Goal: Task Accomplishment & Management: Use online tool/utility

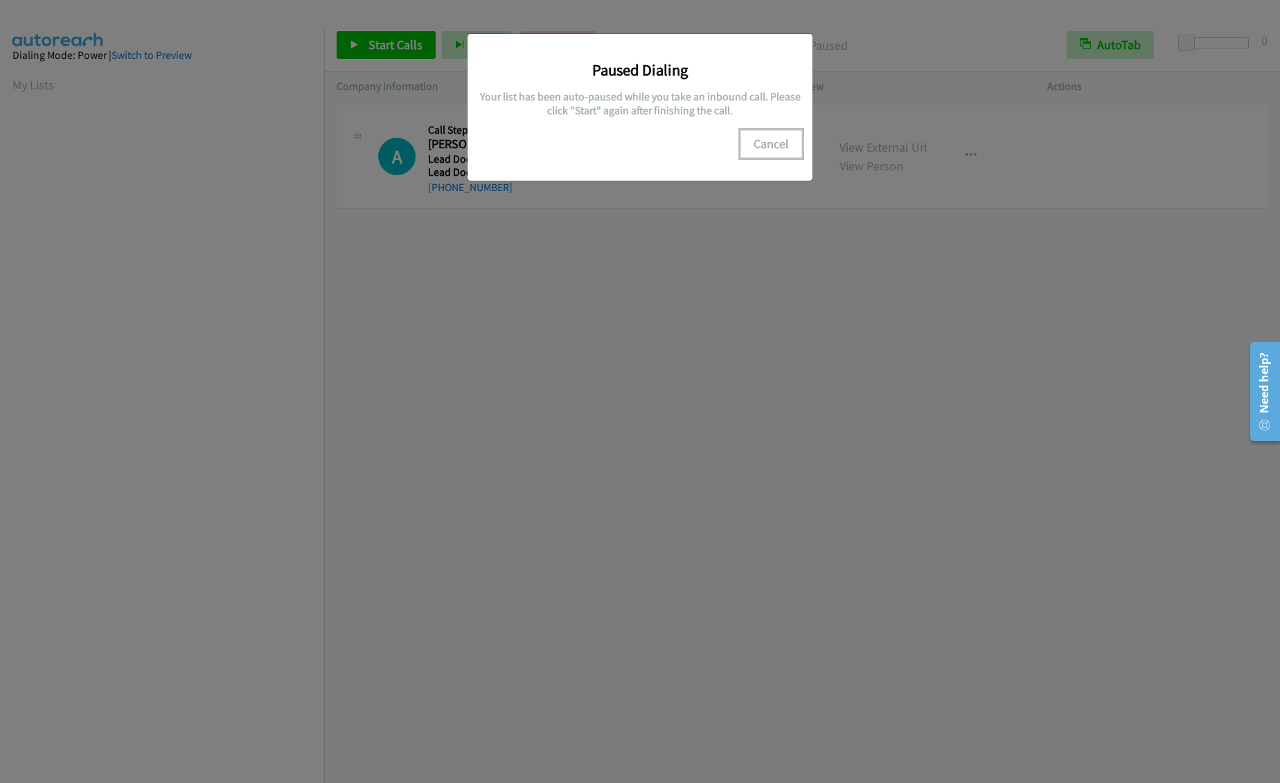
click at [779, 150] on button "Cancel" at bounding box center [771, 144] width 62 height 28
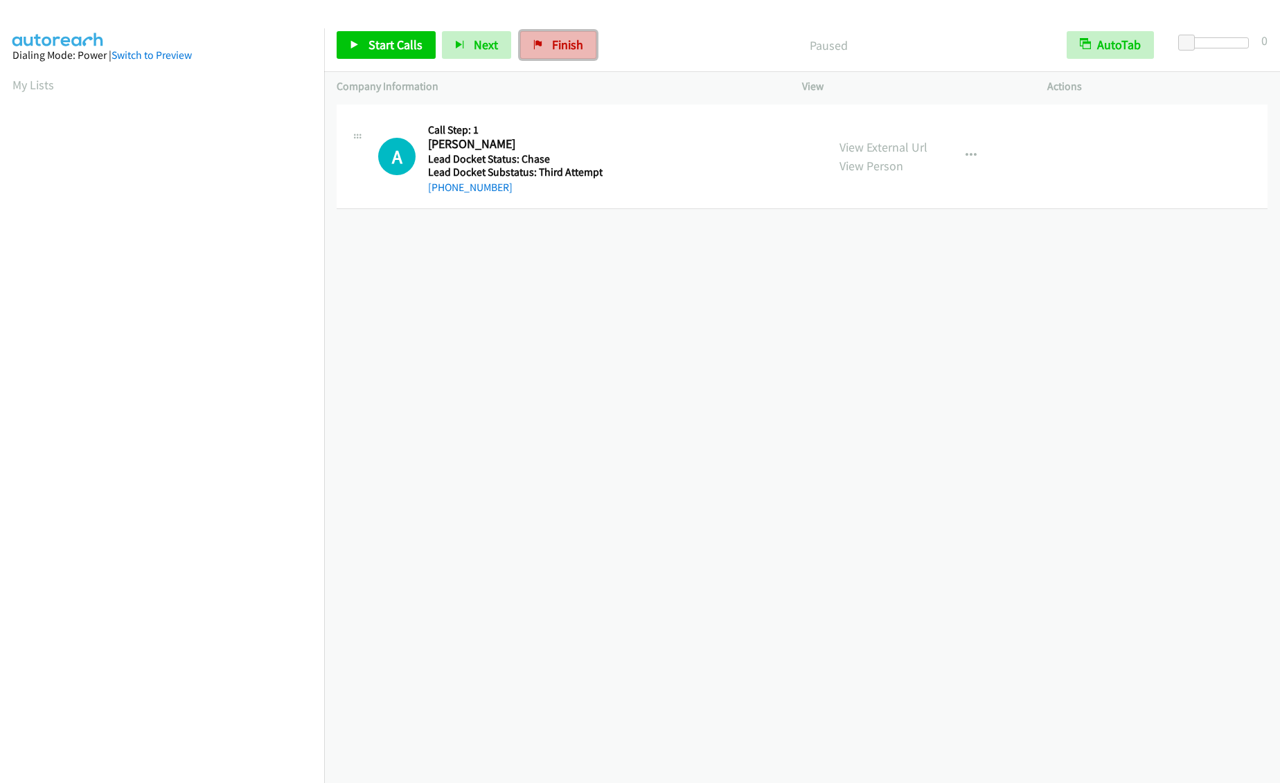
click at [555, 49] on span "Finish" at bounding box center [567, 45] width 31 height 16
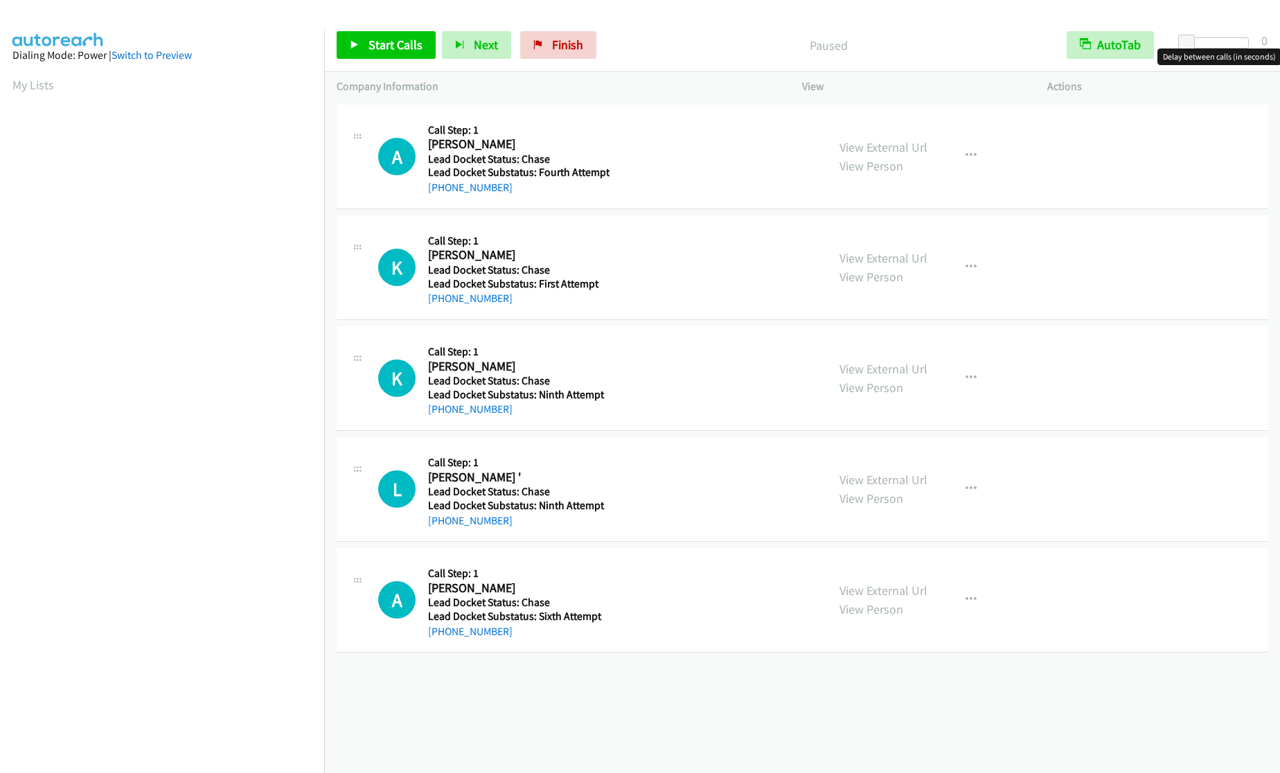
click at [1202, 40] on div at bounding box center [1217, 42] width 64 height 11
click at [1213, 40] on div at bounding box center [1217, 42] width 64 height 11
click at [375, 46] on span "Start Calls" at bounding box center [396, 45] width 54 height 16
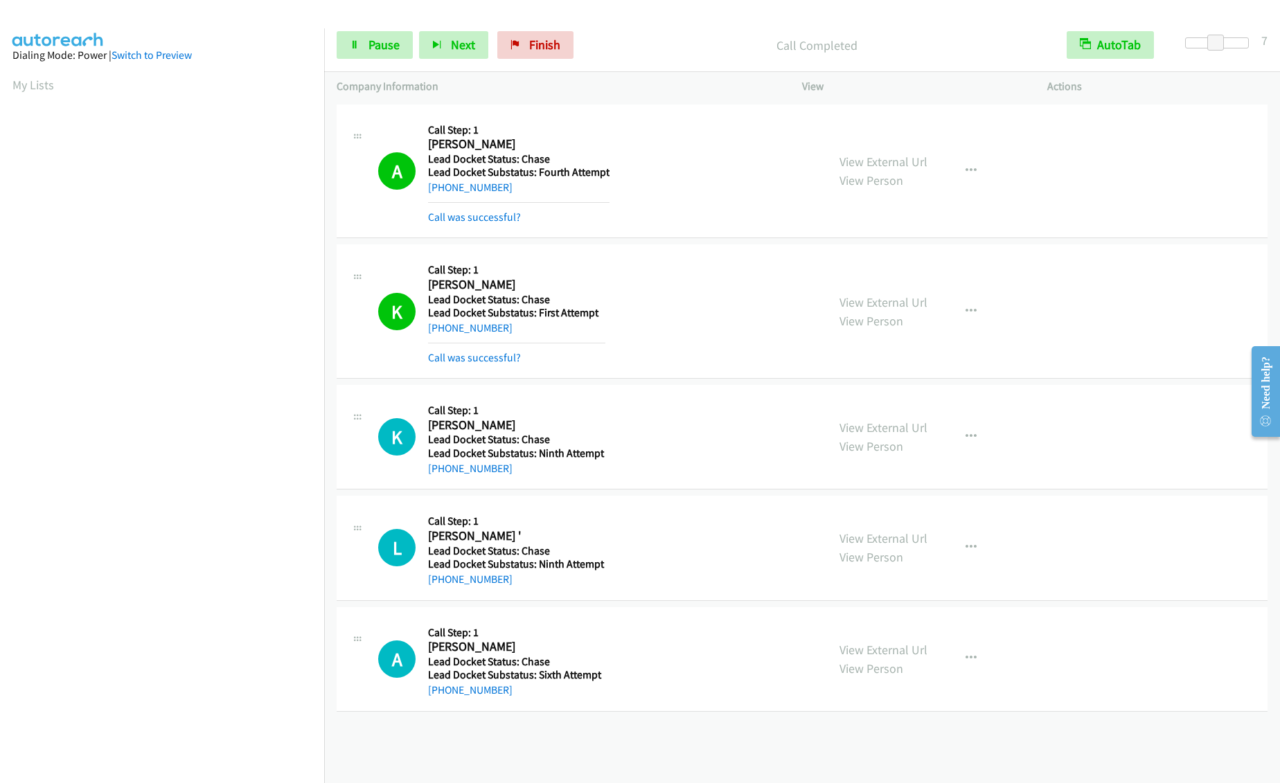
drag, startPoint x: 970, startPoint y: 140, endPoint x: 962, endPoint y: 142, distance: 7.9
click at [971, 141] on div "View External Url View Person View External Url Schedule/Manage Callback Skip C…" at bounding box center [956, 171] width 258 height 109
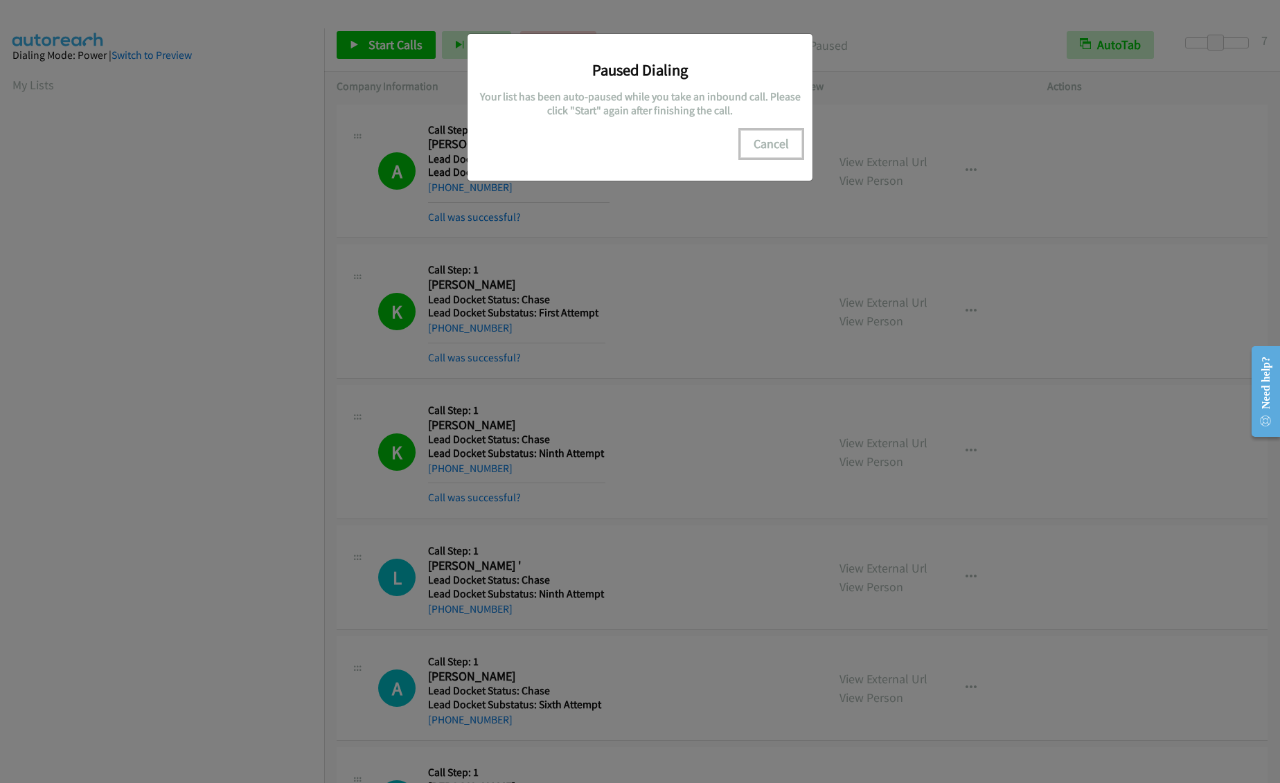
click at [763, 138] on button "Cancel" at bounding box center [771, 144] width 62 height 28
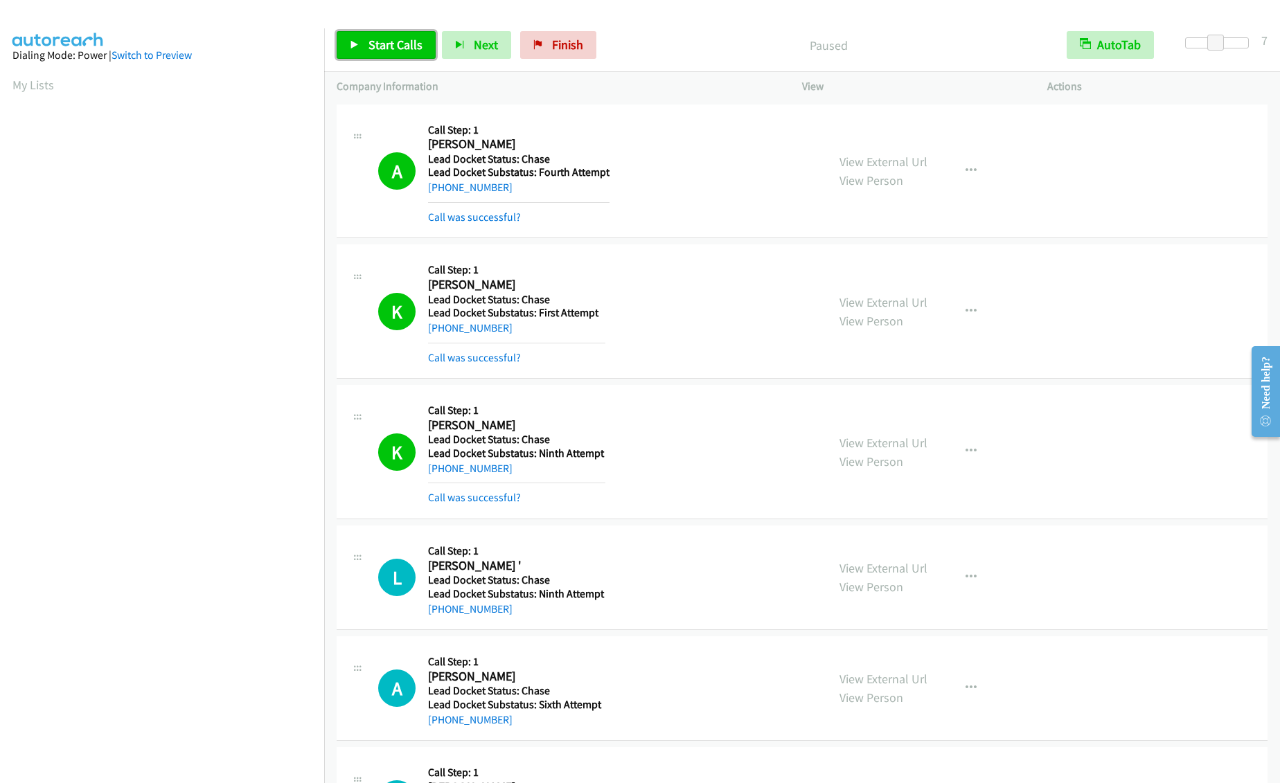
click at [371, 44] on span "Start Calls" at bounding box center [396, 45] width 54 height 16
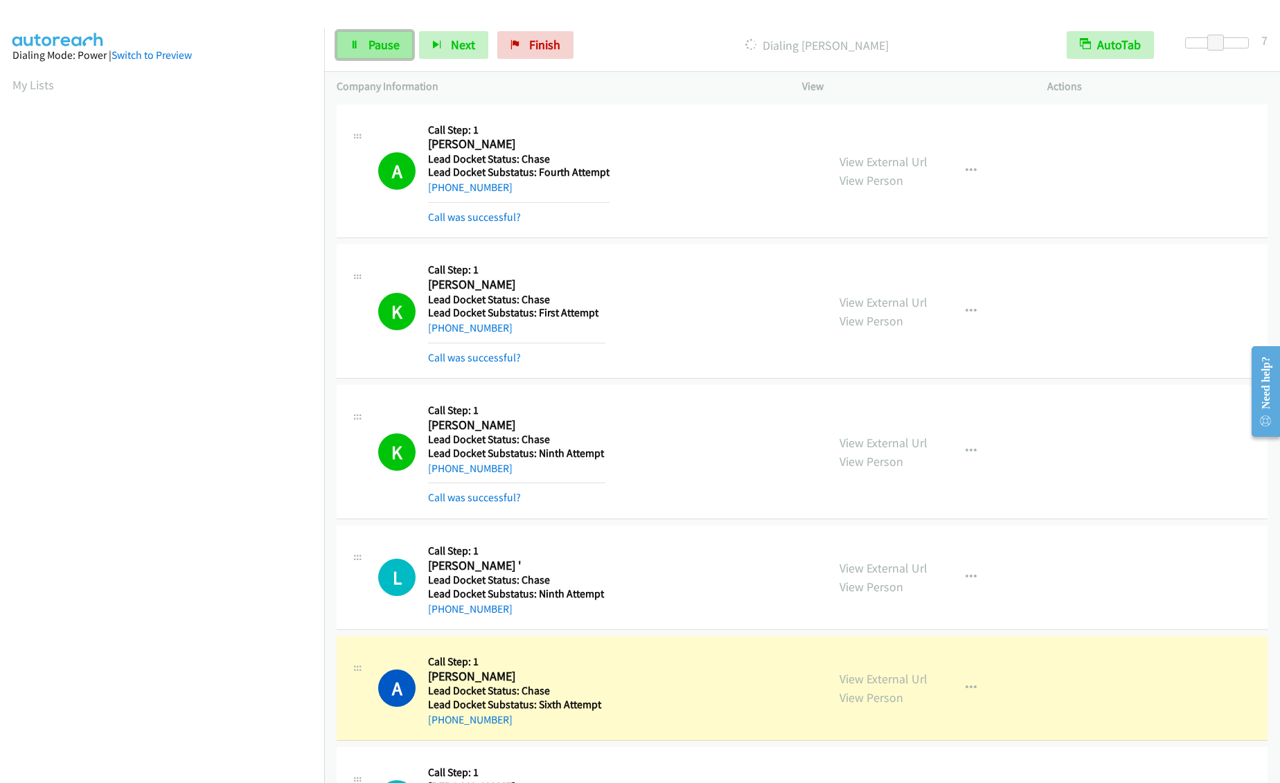
click at [360, 44] on link "Pause" at bounding box center [375, 45] width 76 height 28
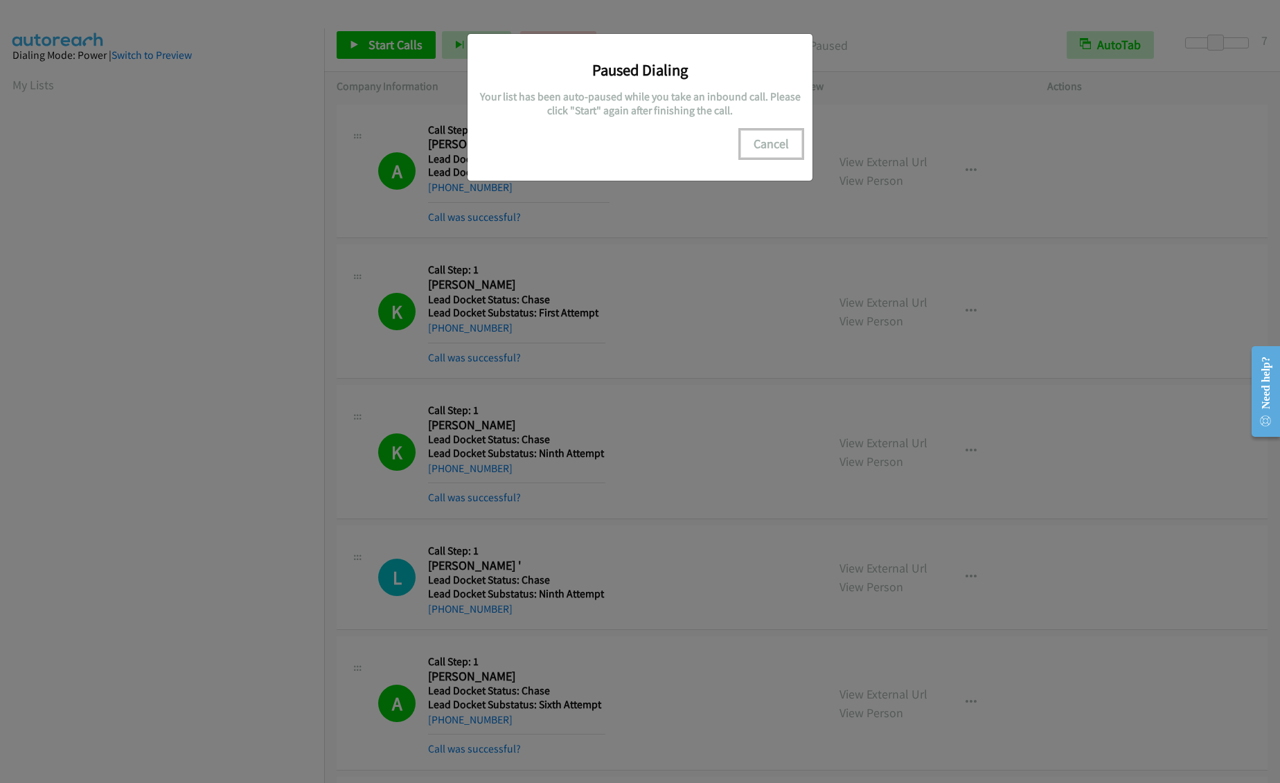
click at [768, 143] on button "Cancel" at bounding box center [771, 144] width 62 height 28
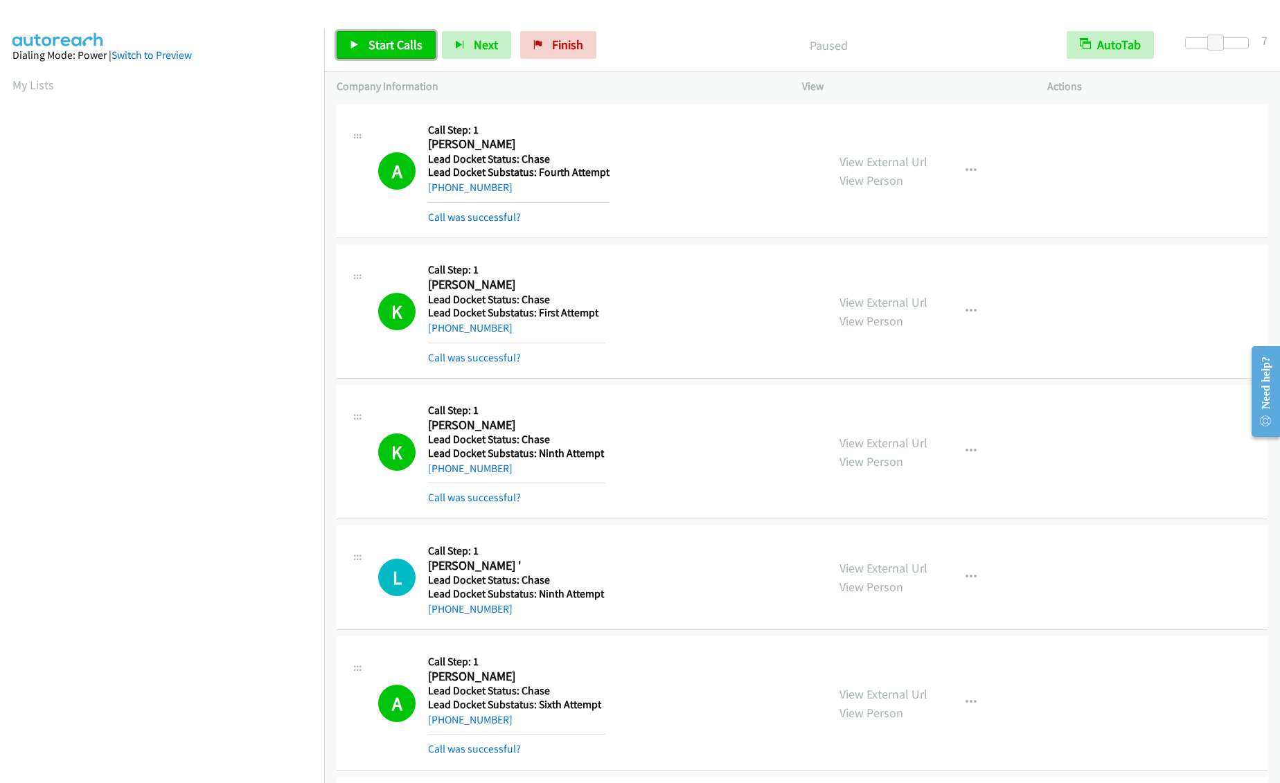
click at [389, 46] on span "Start Calls" at bounding box center [396, 45] width 54 height 16
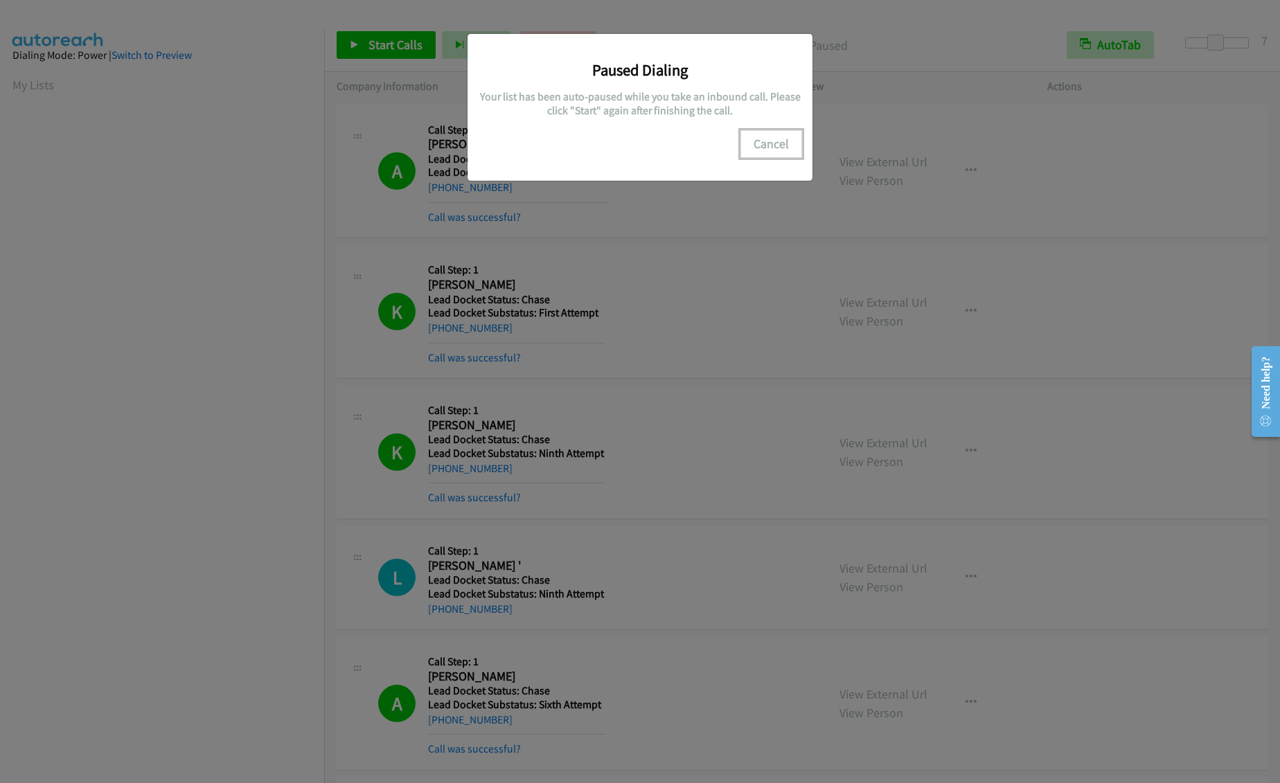
click at [779, 138] on button "Cancel" at bounding box center [771, 144] width 62 height 28
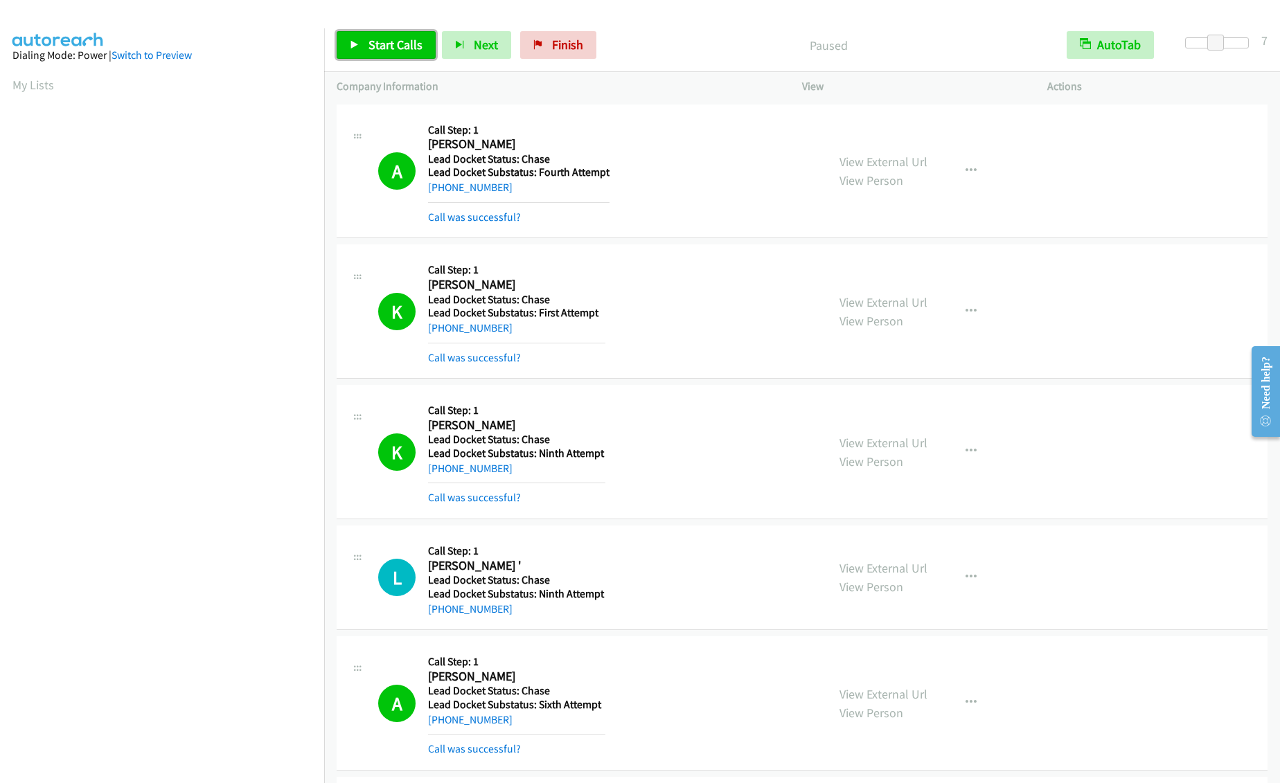
click at [382, 45] on span "Start Calls" at bounding box center [396, 45] width 54 height 16
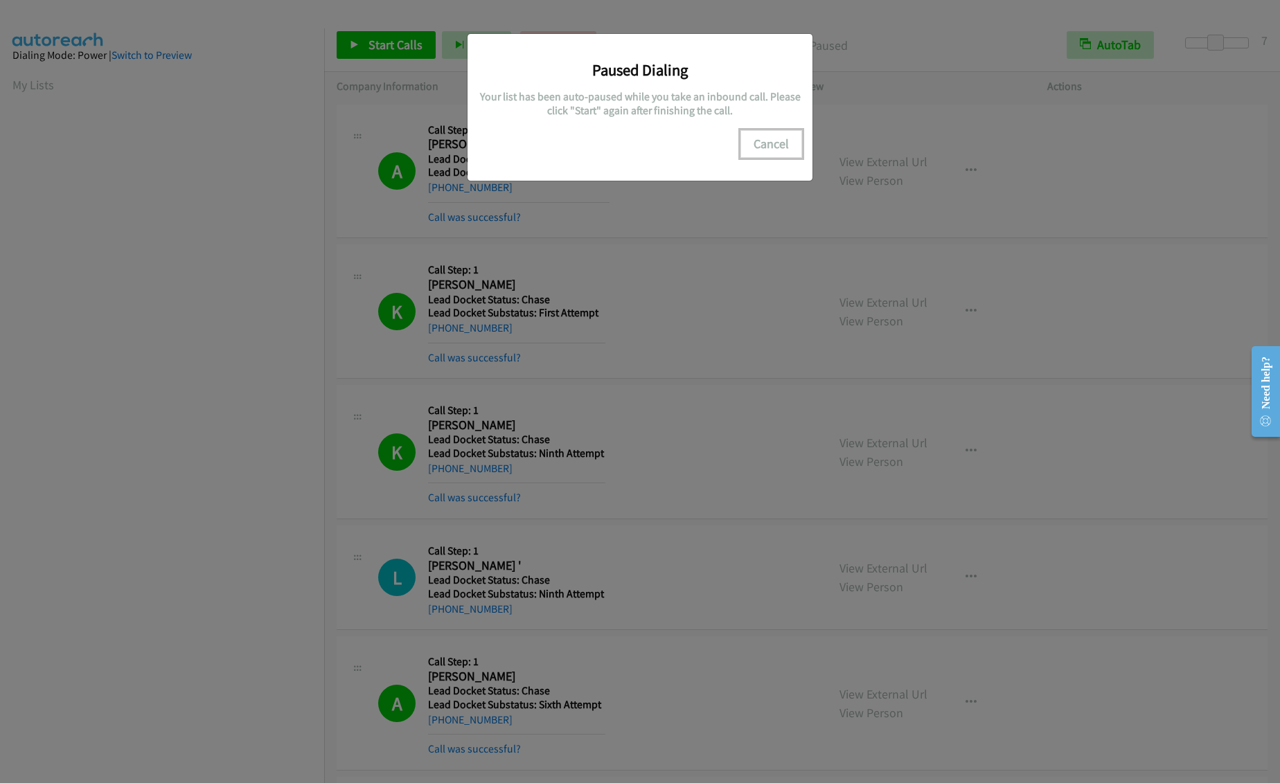
click at [764, 143] on button "Cancel" at bounding box center [771, 144] width 62 height 28
click at [783, 144] on button "Cancel" at bounding box center [771, 144] width 62 height 28
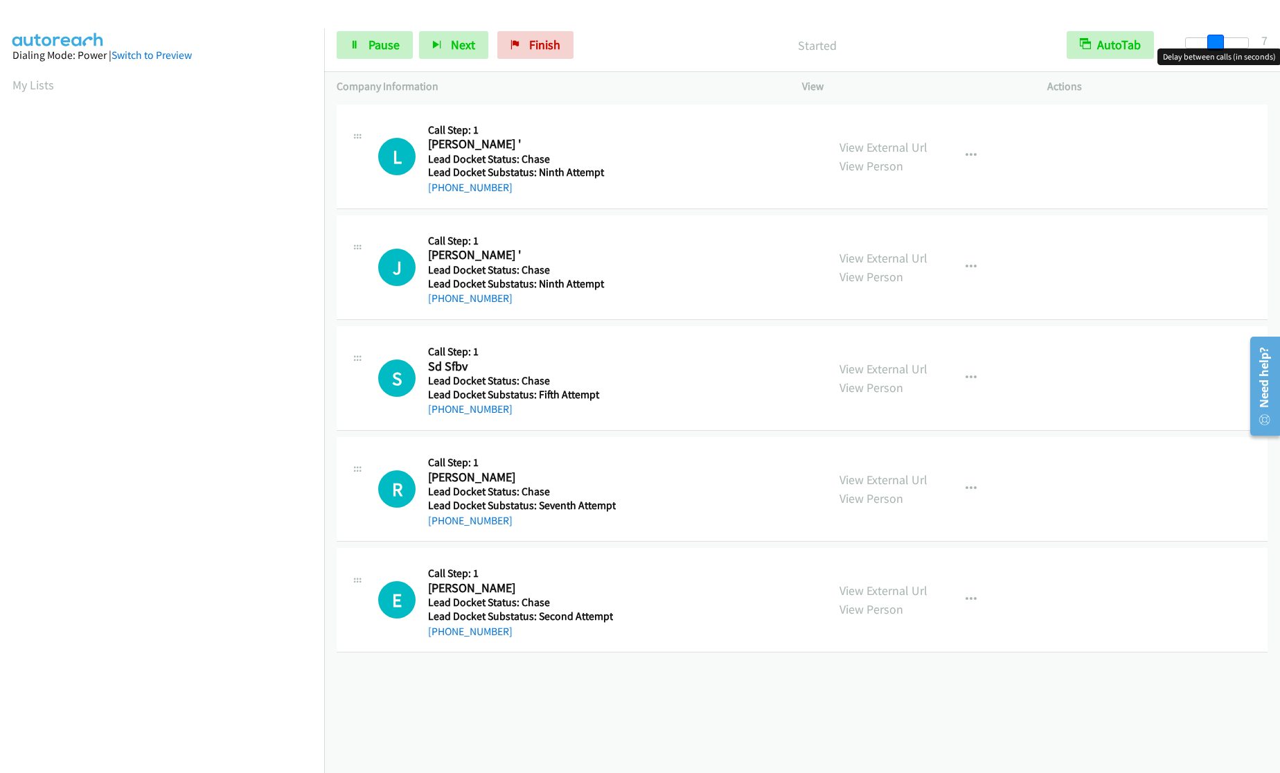
click at [1214, 44] on div at bounding box center [1217, 42] width 64 height 11
click at [1212, 47] on span at bounding box center [1215, 43] width 17 height 17
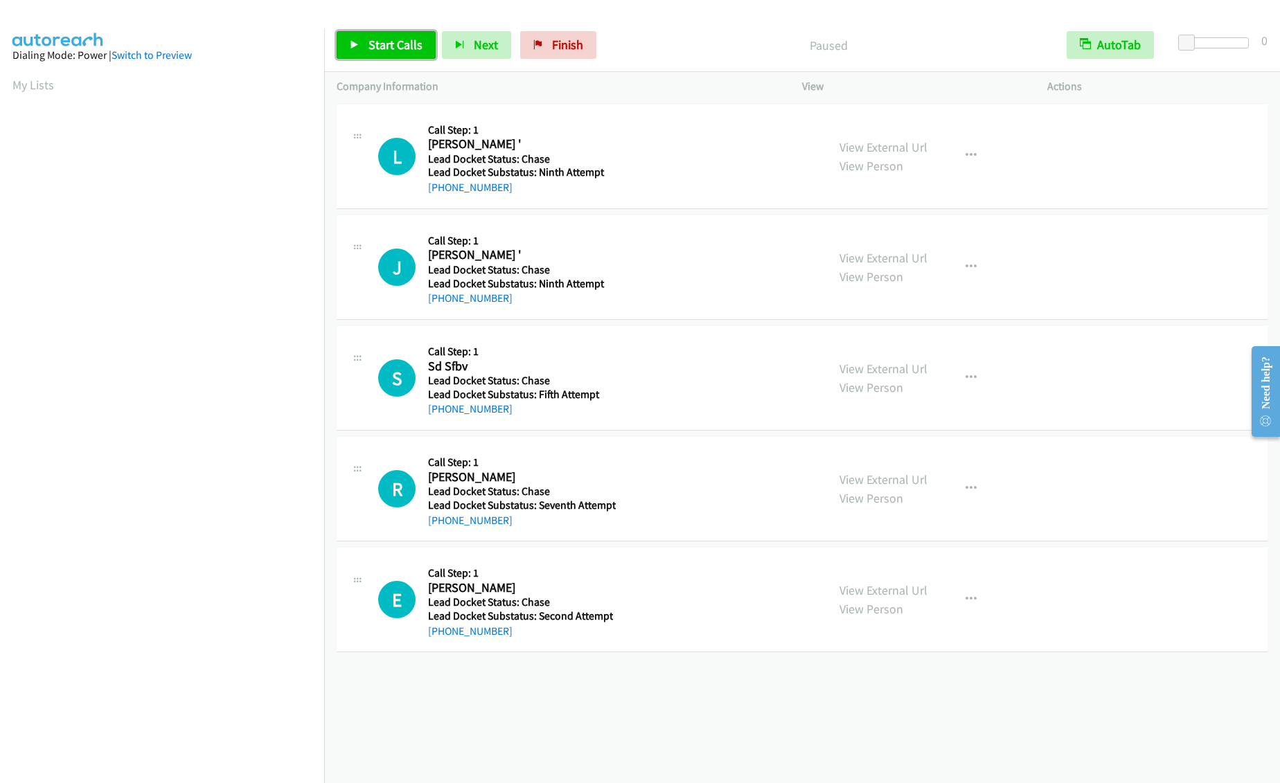
click at [388, 51] on span "Start Calls" at bounding box center [396, 45] width 54 height 16
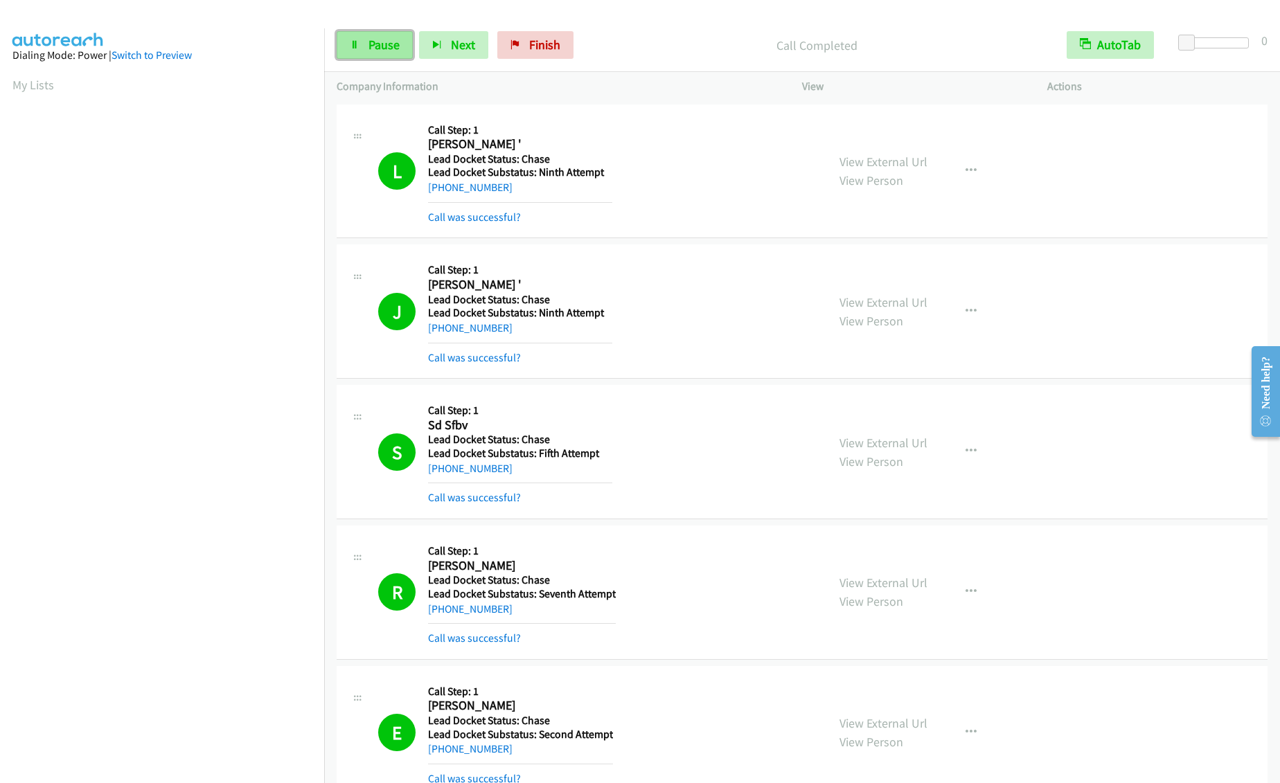
click at [387, 50] on span "Pause" at bounding box center [384, 45] width 31 height 16
click at [365, 46] on link "Start Calls" at bounding box center [386, 45] width 99 height 28
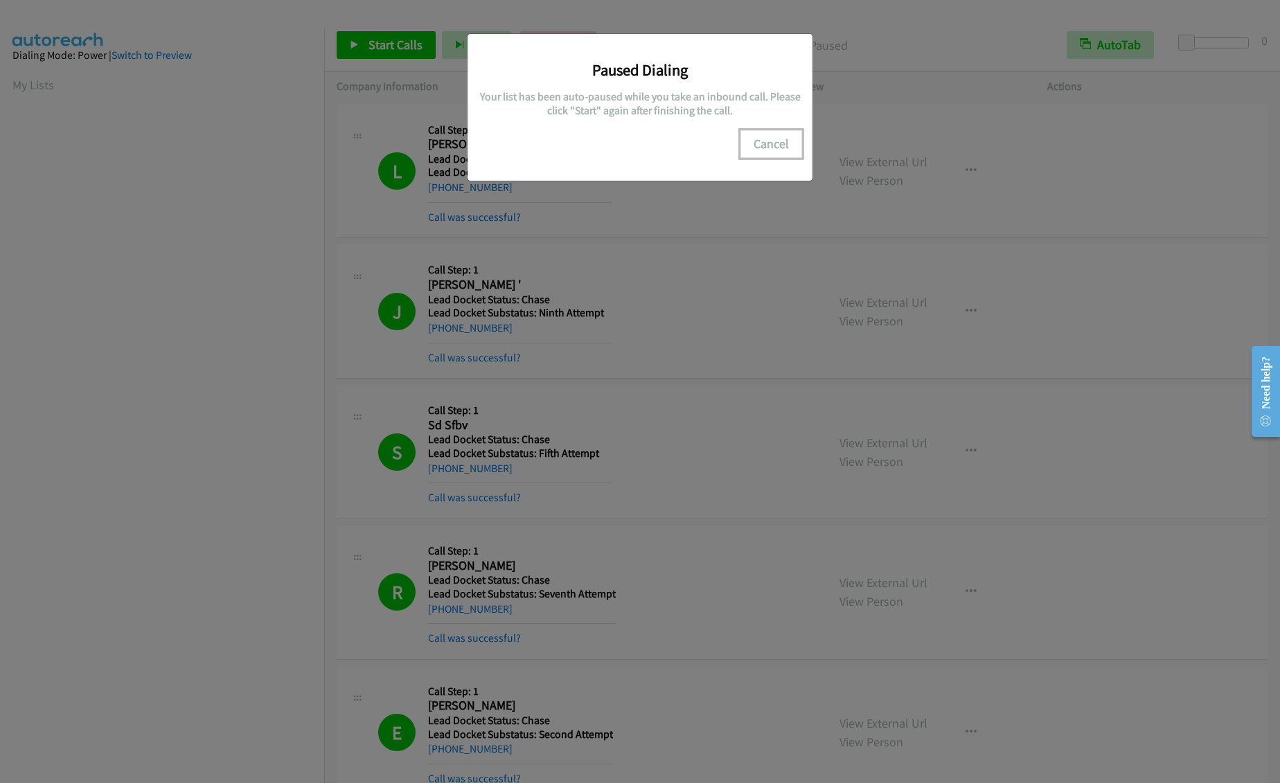
click at [758, 139] on button "Cancel" at bounding box center [771, 144] width 62 height 28
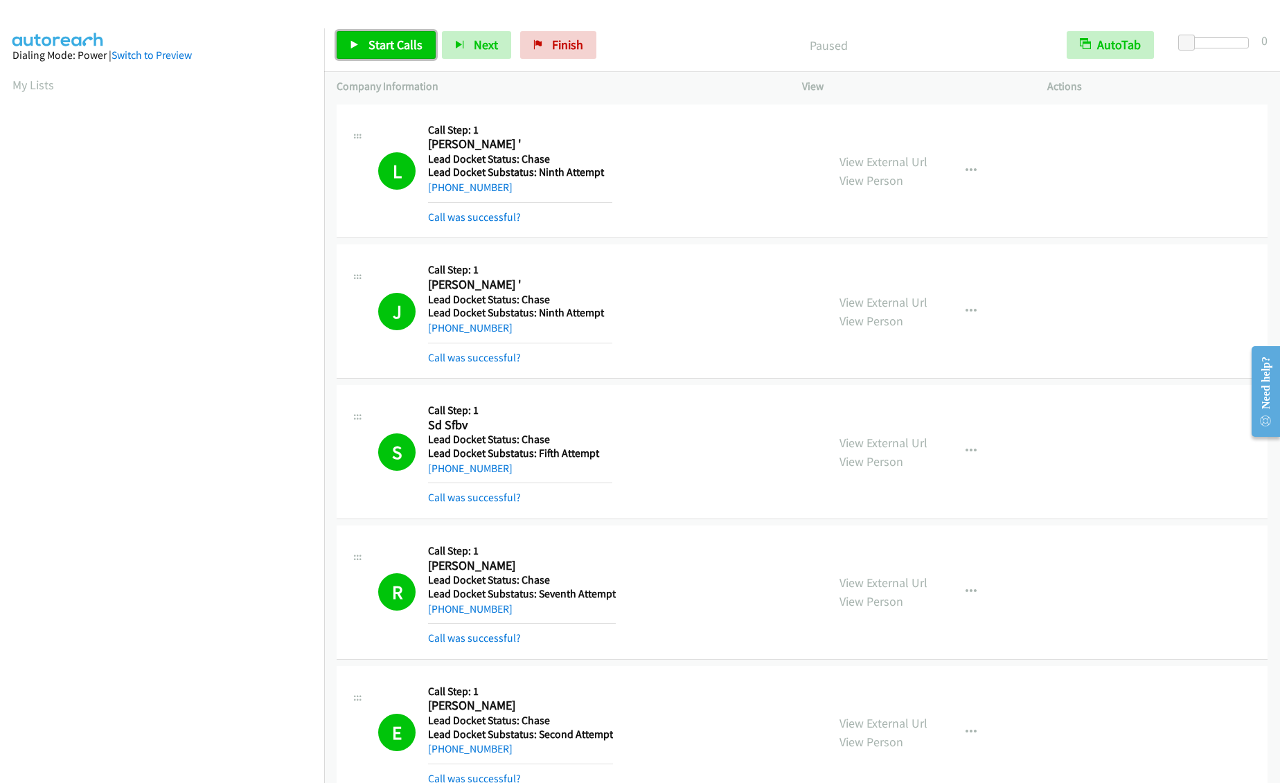
drag, startPoint x: 385, startPoint y: 43, endPoint x: 378, endPoint y: 45, distance: 7.2
click at [385, 43] on span "Start Calls" at bounding box center [396, 45] width 54 height 16
click at [391, 41] on span "Pause" at bounding box center [384, 45] width 31 height 16
click at [361, 48] on link "Start Calls" at bounding box center [386, 45] width 99 height 28
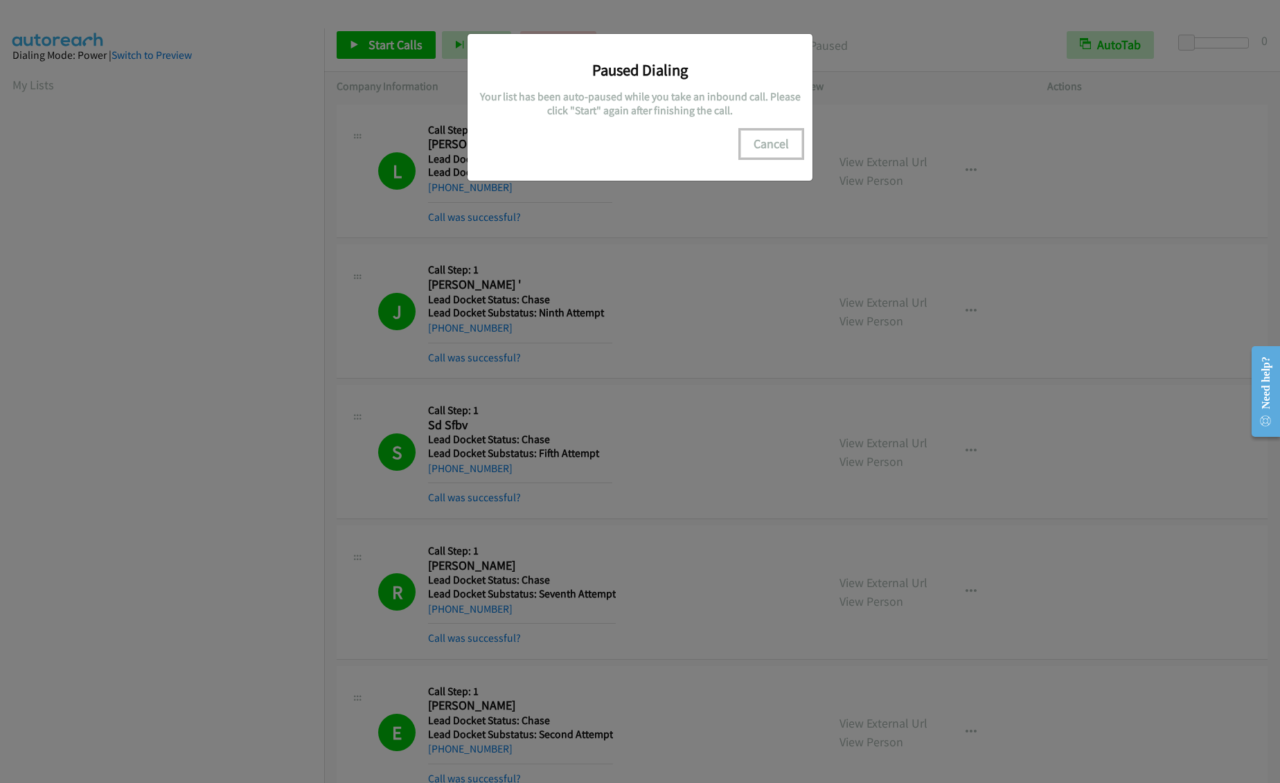
click at [786, 150] on button "Cancel" at bounding box center [771, 144] width 62 height 28
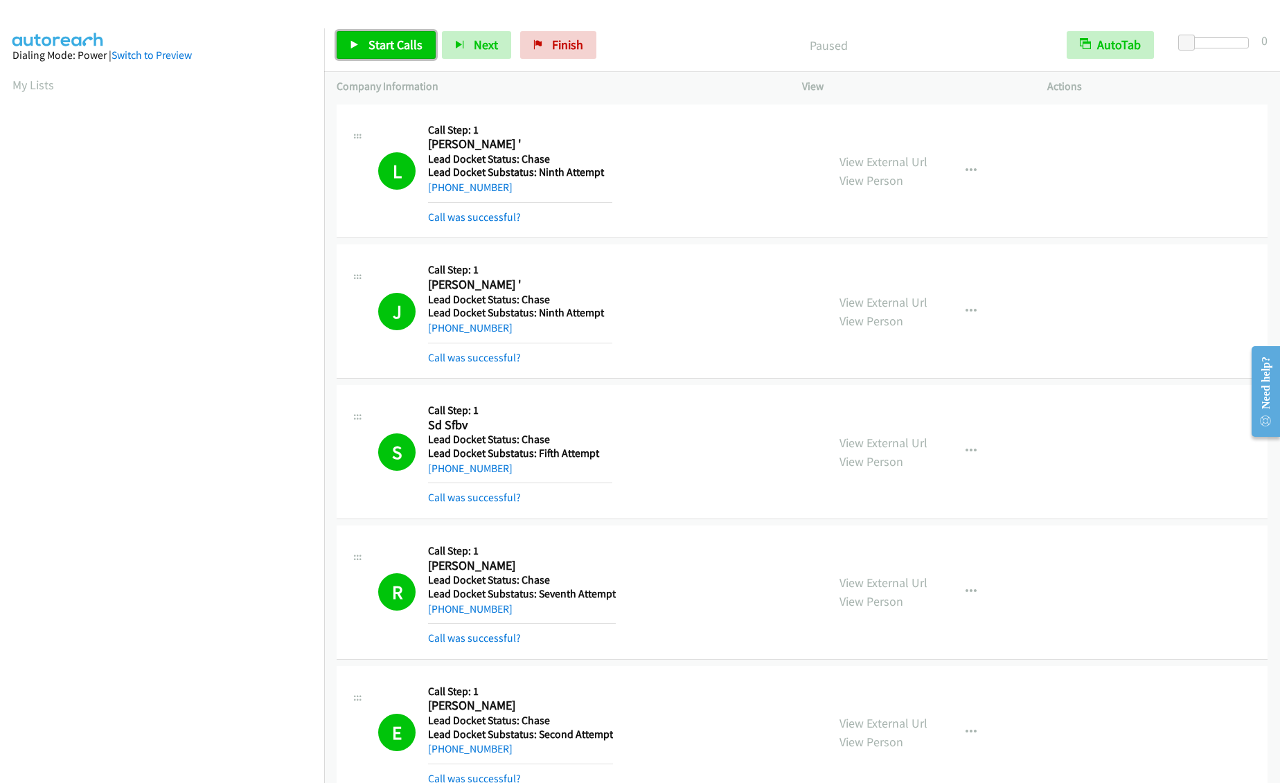
click at [391, 56] on link "Start Calls" at bounding box center [386, 45] width 99 height 28
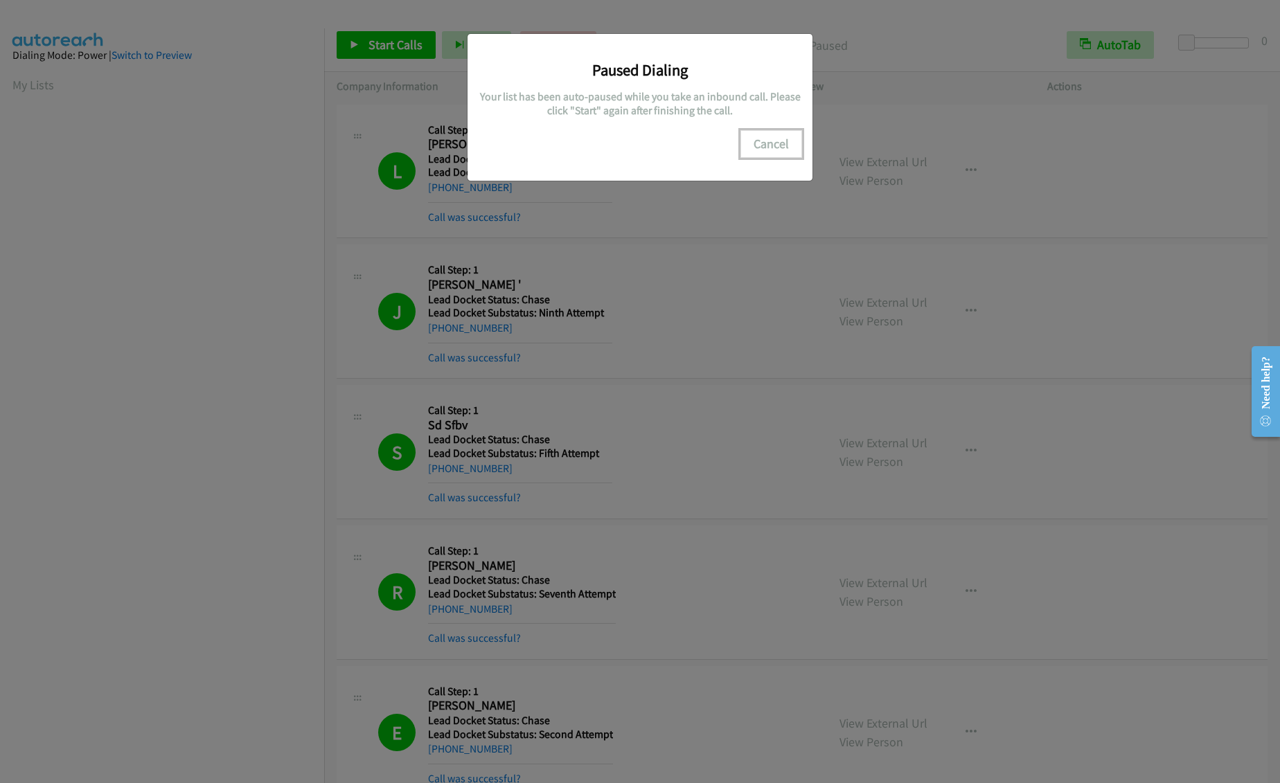
click at [782, 145] on button "Cancel" at bounding box center [771, 144] width 62 height 28
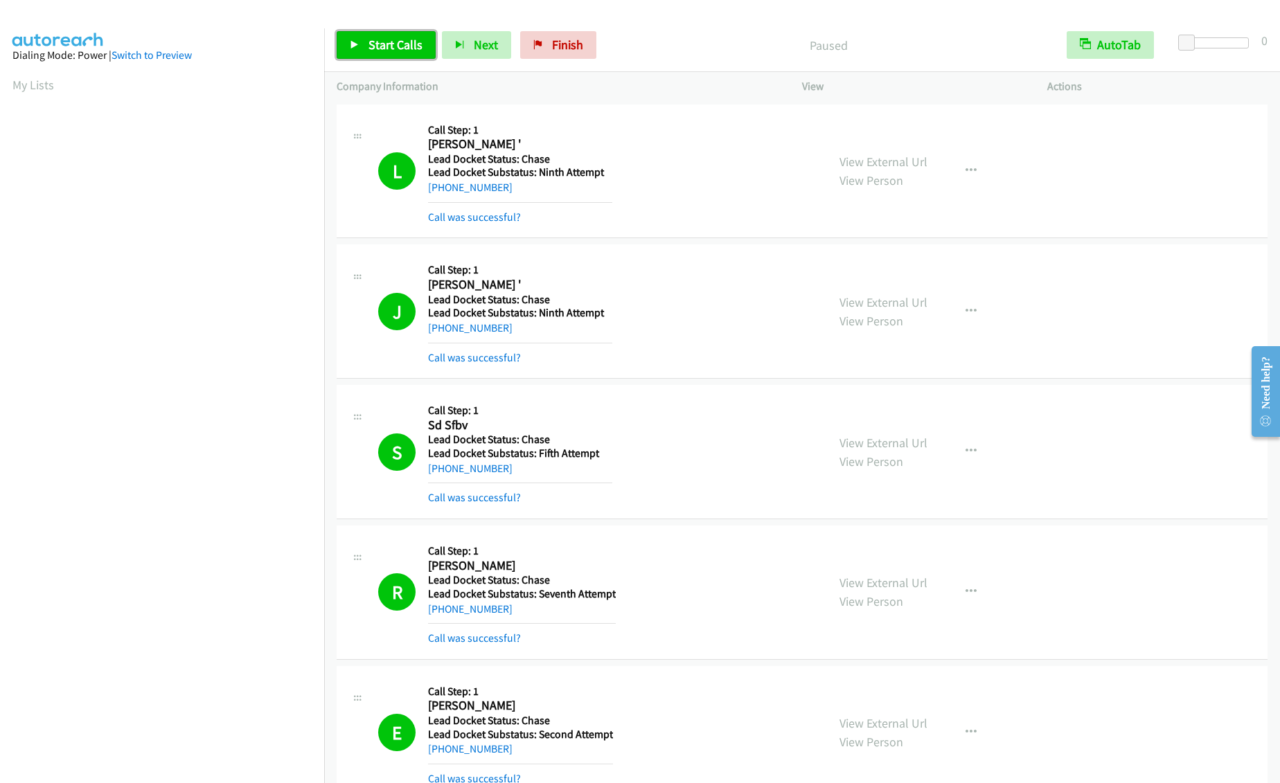
click at [384, 48] on span "Start Calls" at bounding box center [396, 45] width 54 height 16
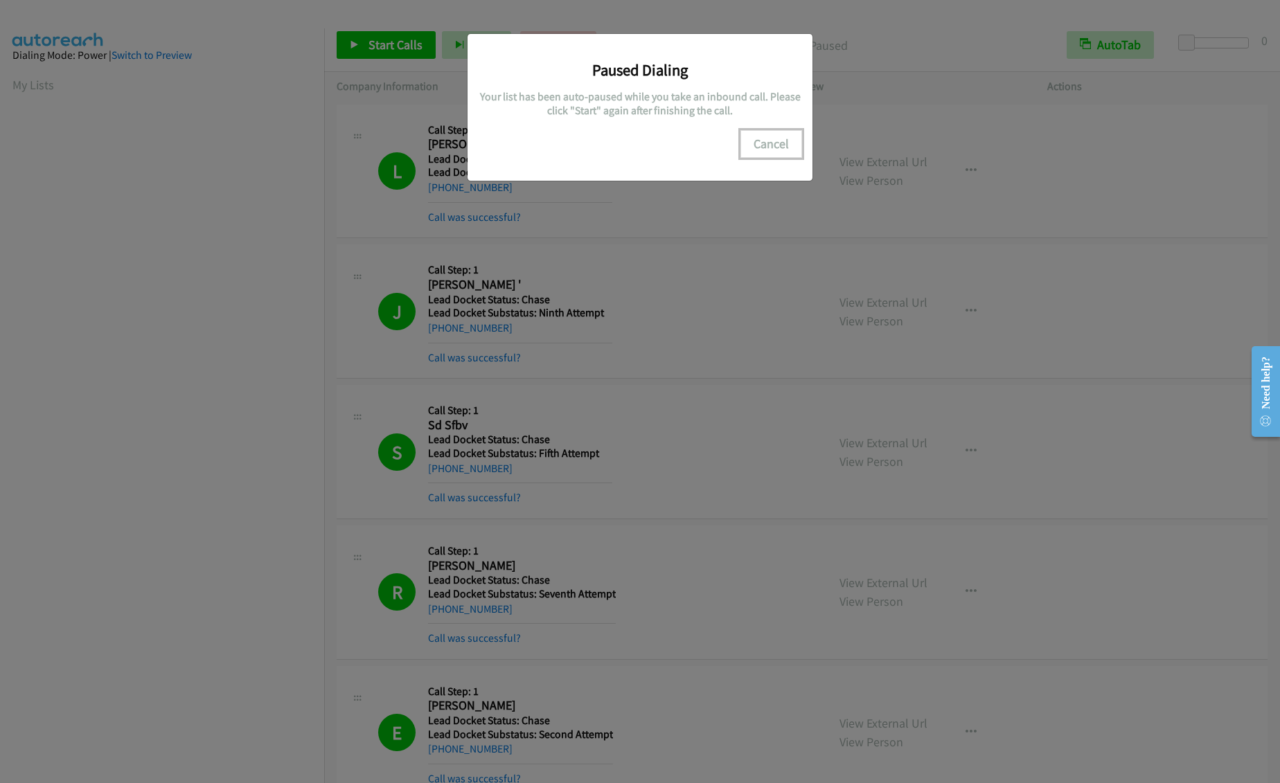
click at [765, 137] on button "Cancel" at bounding box center [771, 144] width 62 height 28
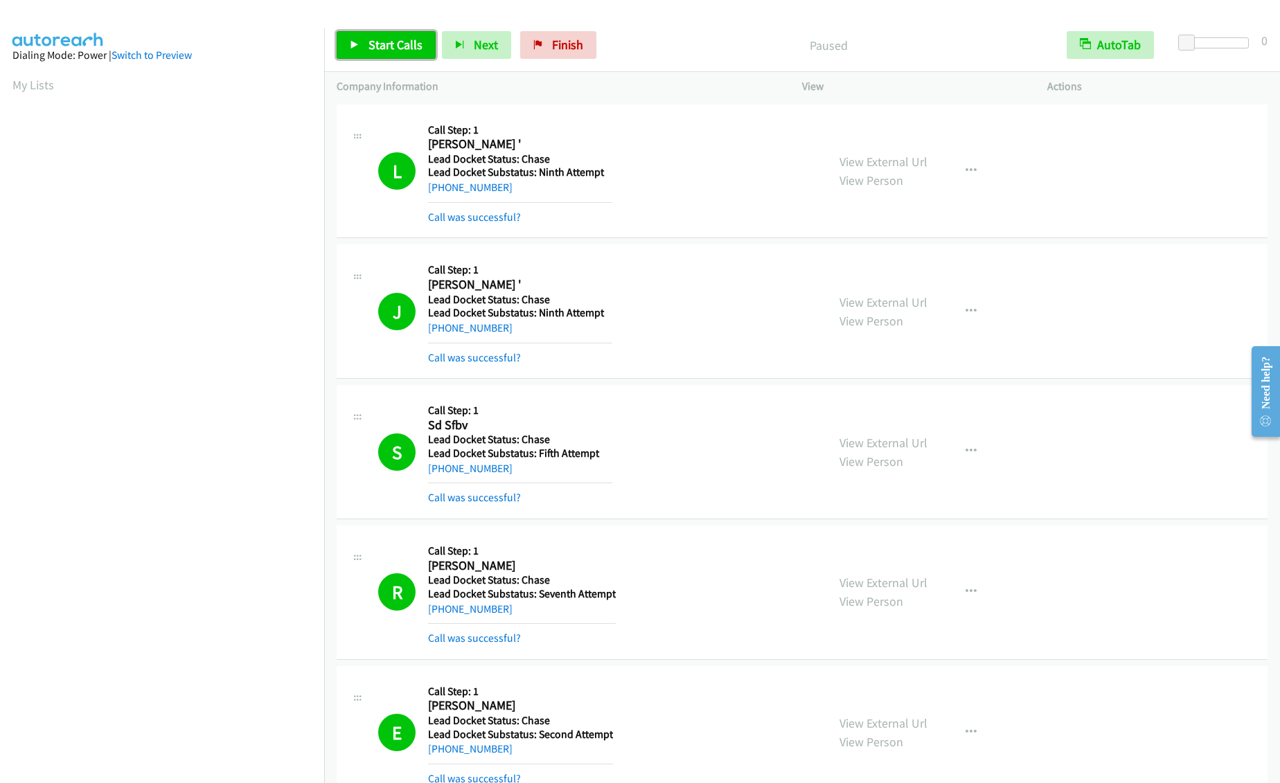
click at [367, 50] on link "Start Calls" at bounding box center [386, 45] width 99 height 28
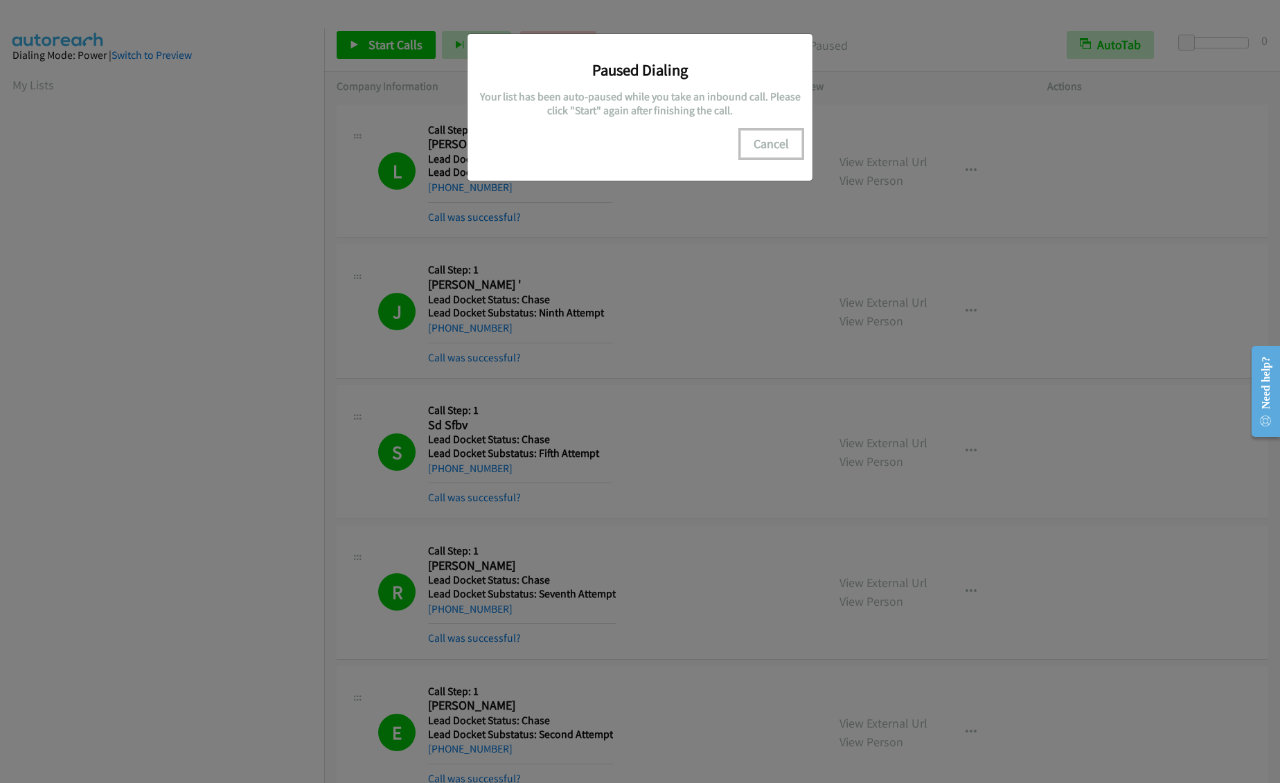
click at [777, 150] on button "Cancel" at bounding box center [771, 144] width 62 height 28
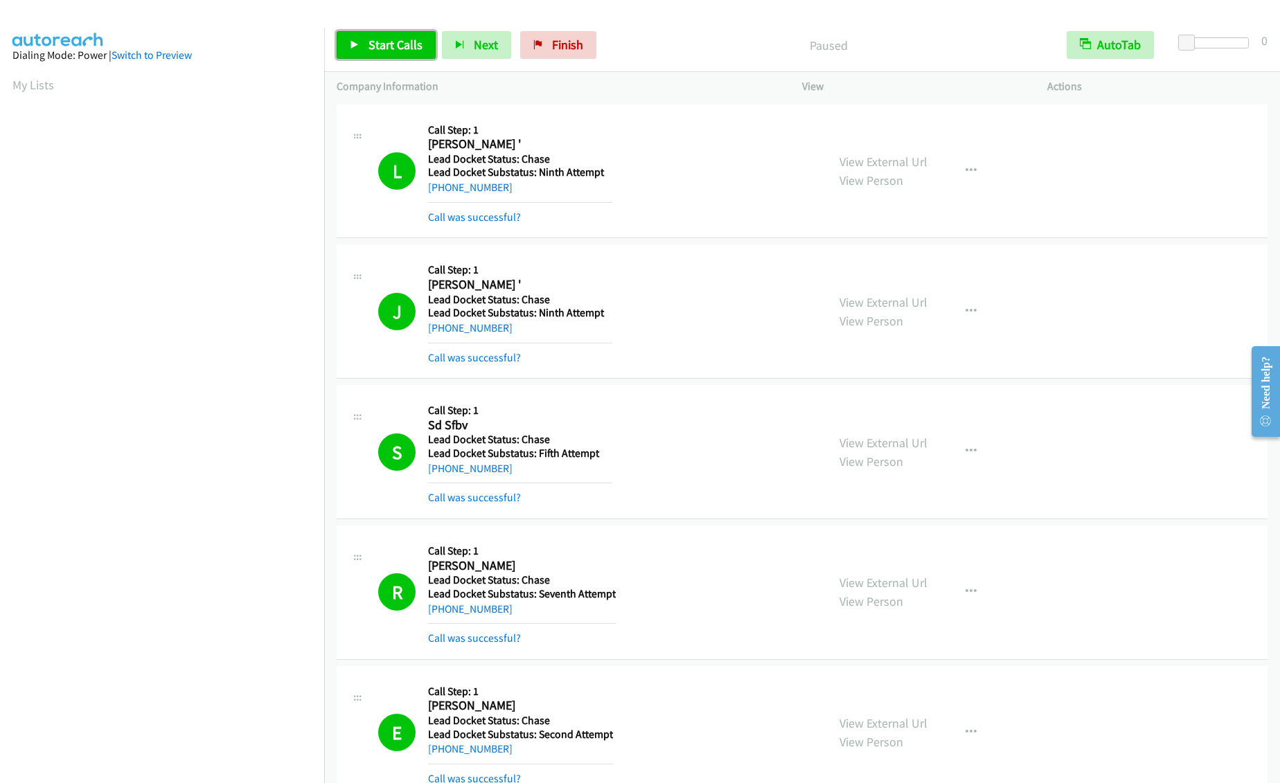
click at [380, 52] on span "Start Calls" at bounding box center [396, 45] width 54 height 16
click at [359, 44] on icon at bounding box center [355, 46] width 10 height 10
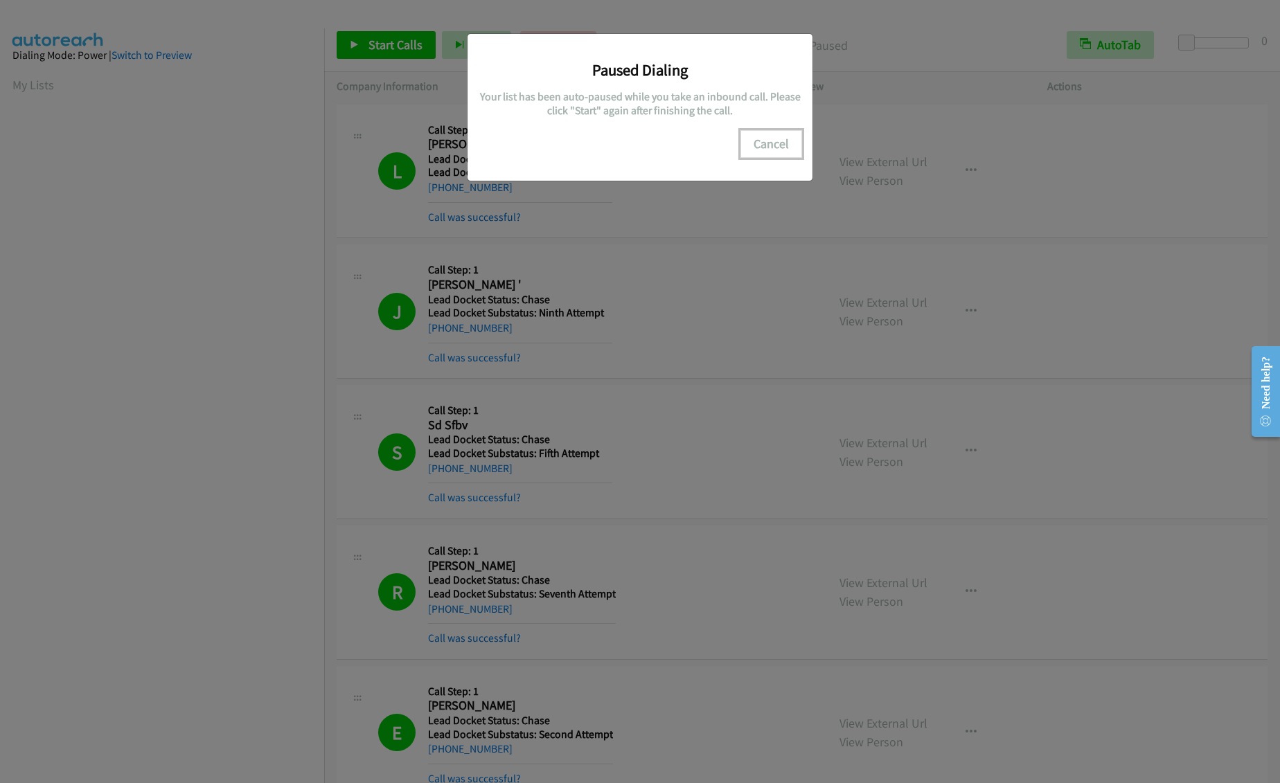
click at [765, 148] on button "Cancel" at bounding box center [771, 144] width 62 height 28
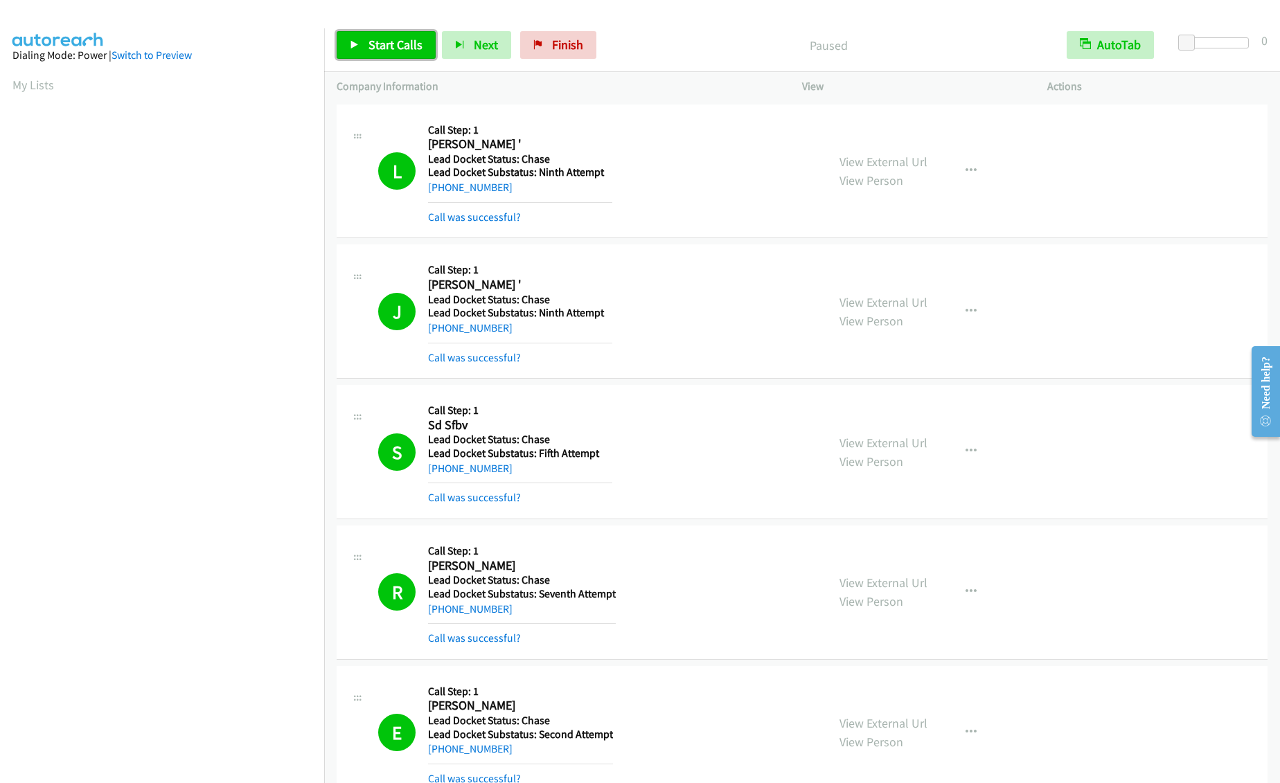
click at [384, 49] on span "Start Calls" at bounding box center [396, 45] width 54 height 16
click at [360, 45] on link "Pause" at bounding box center [375, 45] width 76 height 28
click at [394, 43] on span "Start Calls" at bounding box center [396, 45] width 54 height 16
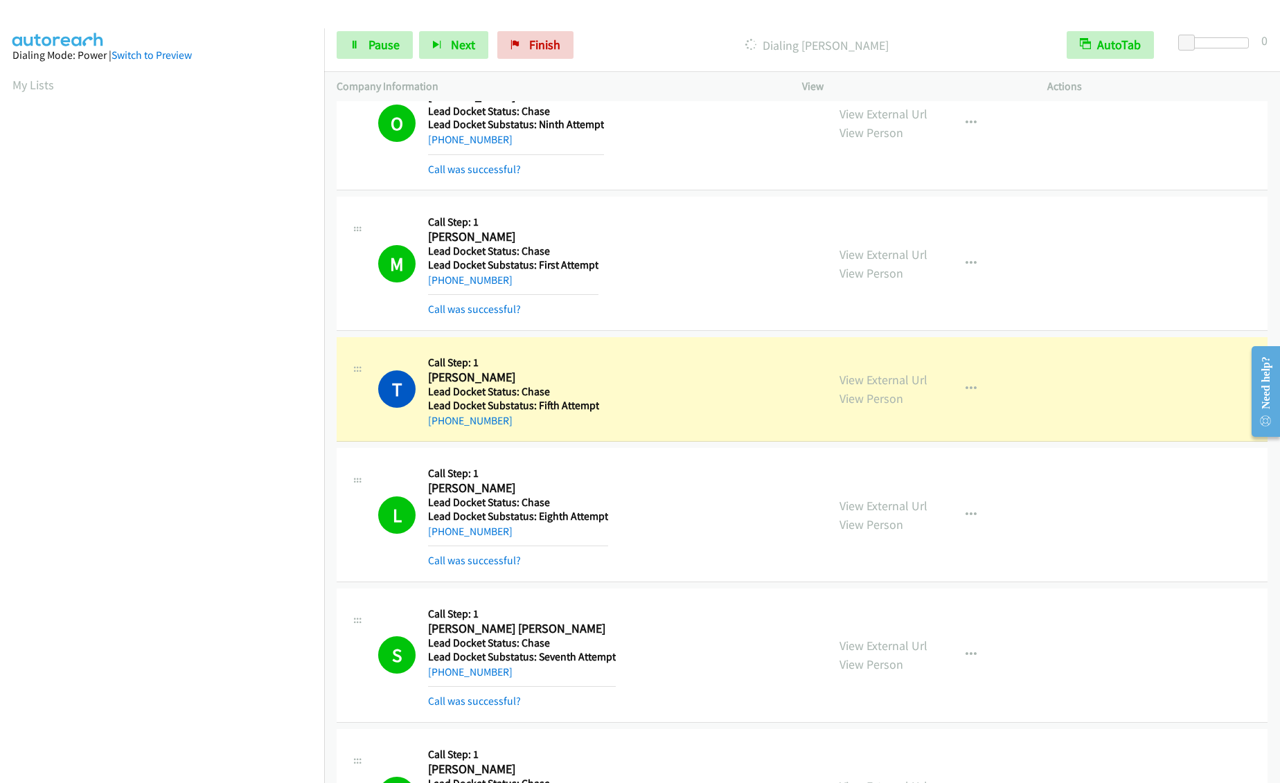
scroll to position [3810, 0]
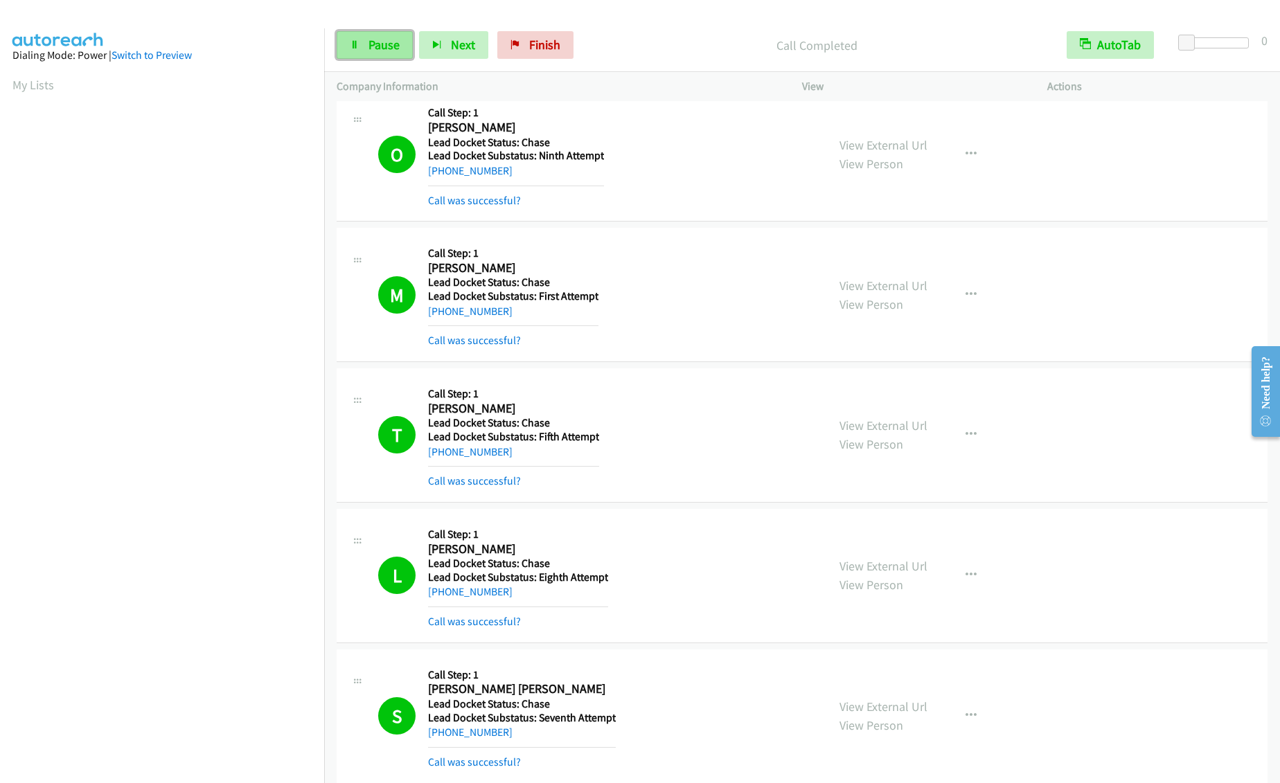
click at [390, 49] on span "Pause" at bounding box center [384, 45] width 31 height 16
click at [382, 48] on span "Start Calls" at bounding box center [396, 45] width 54 height 16
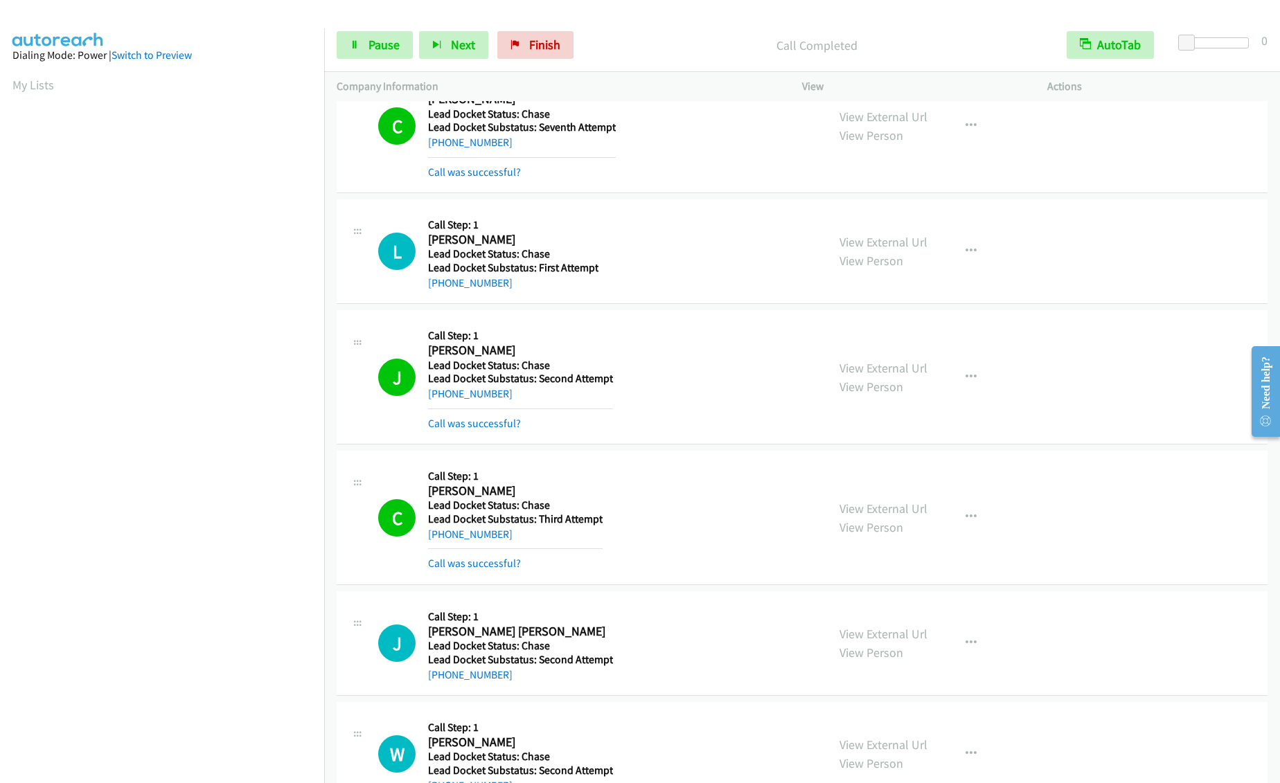
scroll to position [7787, 0]
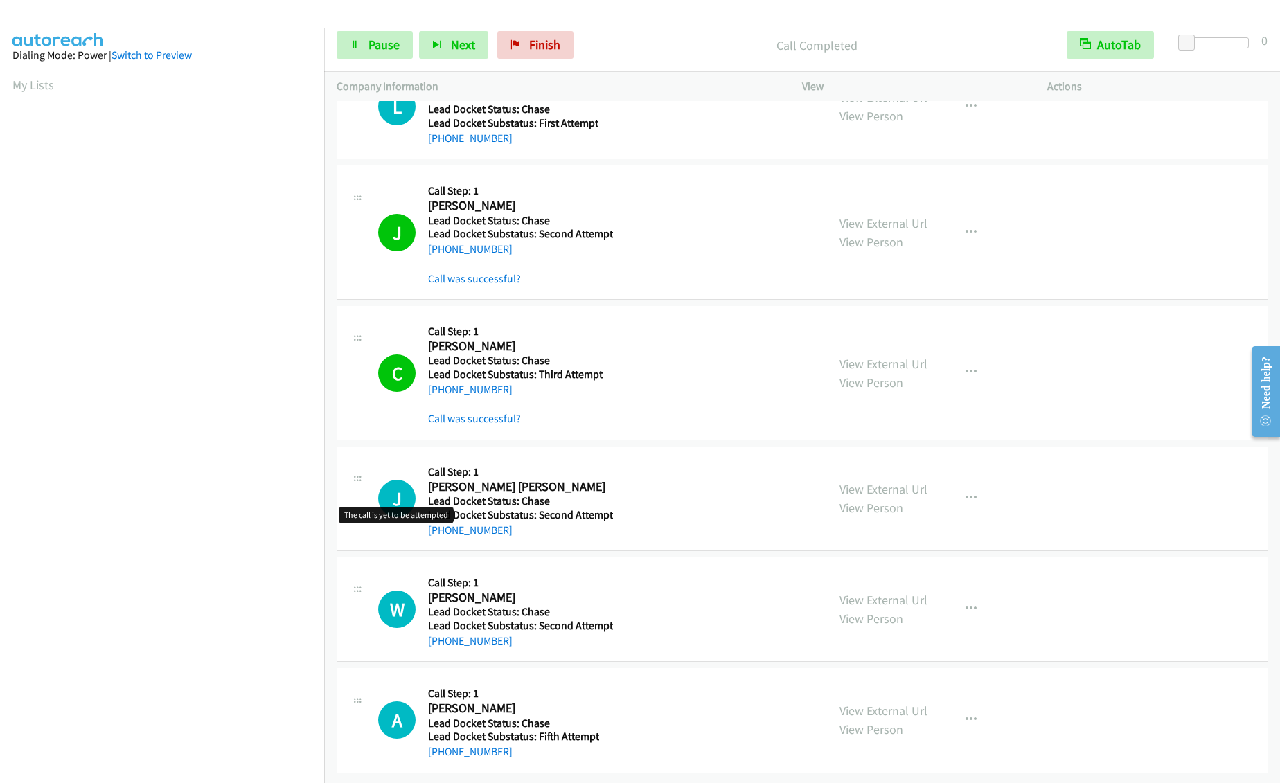
click at [393, 482] on h1 "J" at bounding box center [396, 498] width 37 height 37
click at [478, 524] on link "[PHONE_NUMBER]" at bounding box center [470, 530] width 85 height 13
click at [362, 478] on icon at bounding box center [357, 481] width 17 height 7
drag, startPoint x: 394, startPoint y: 479, endPoint x: 710, endPoint y: 513, distance: 317.6
click at [710, 513] on div "J Callback Scheduled Call Step: 1 Juan Sanchez America/Los_Angeles Lead Docket …" at bounding box center [596, 498] width 436 height 79
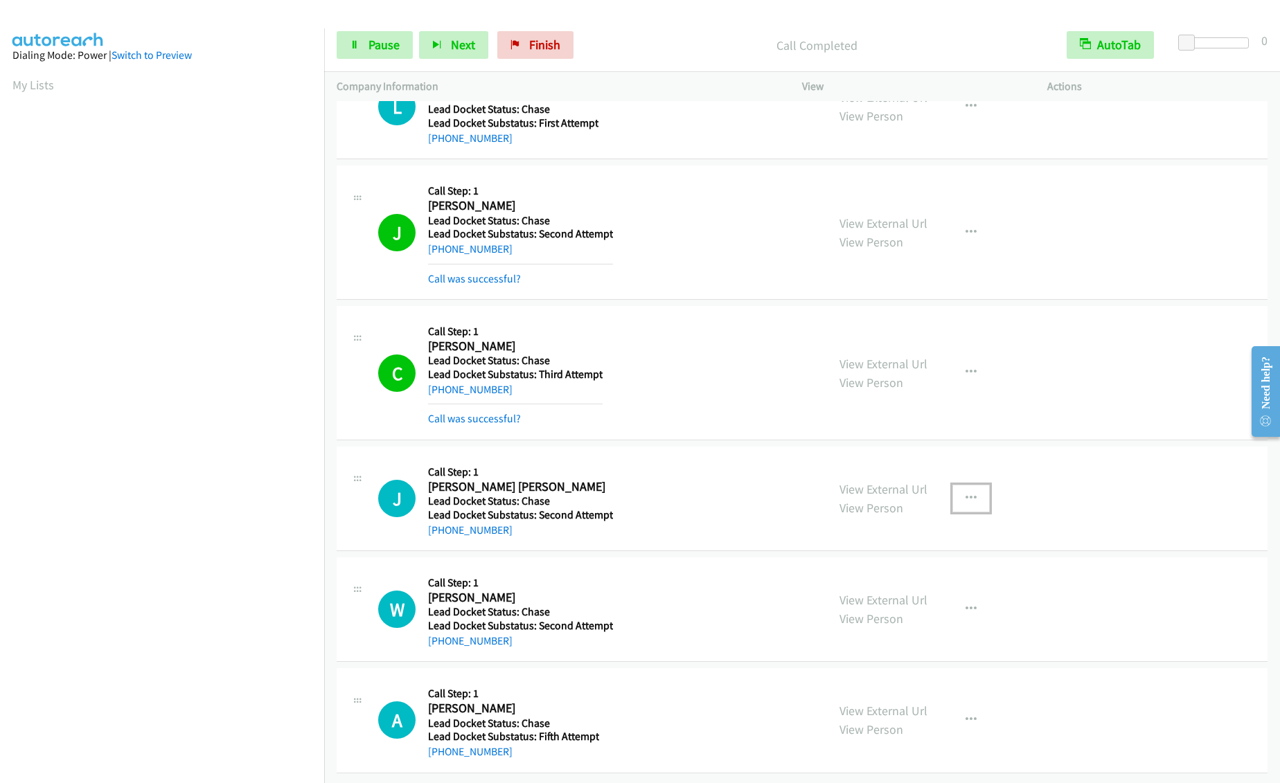
click at [972, 485] on button "button" at bounding box center [970, 499] width 37 height 28
click at [590, 511] on div at bounding box center [640, 391] width 1280 height 783
drag, startPoint x: 532, startPoint y: 504, endPoint x: 472, endPoint y: 508, distance: 60.4
click at [472, 508] on h5 "Lead Docket Substatus: Second Attempt" at bounding box center [520, 515] width 185 height 14
click at [396, 489] on h1 "J" at bounding box center [396, 498] width 37 height 37
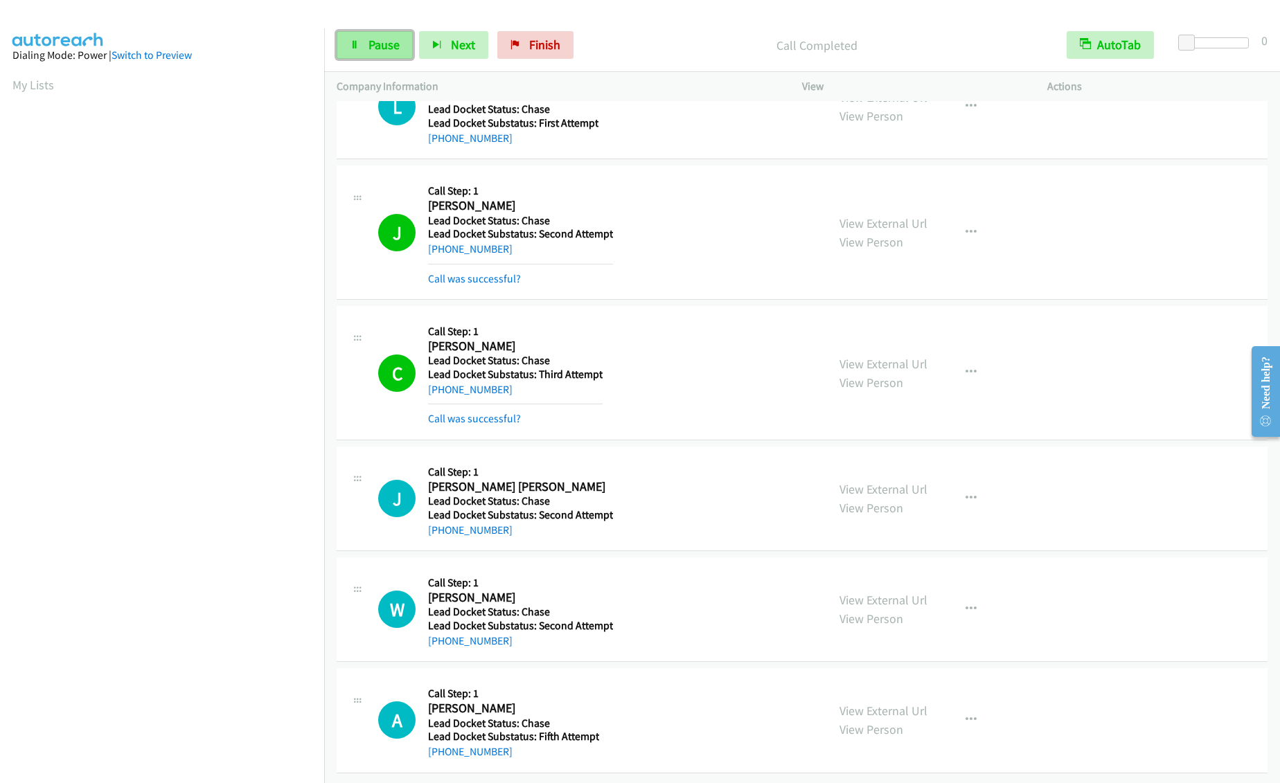
click at [357, 45] on icon at bounding box center [355, 46] width 10 height 10
click at [377, 45] on span "Start Calls" at bounding box center [396, 45] width 54 height 16
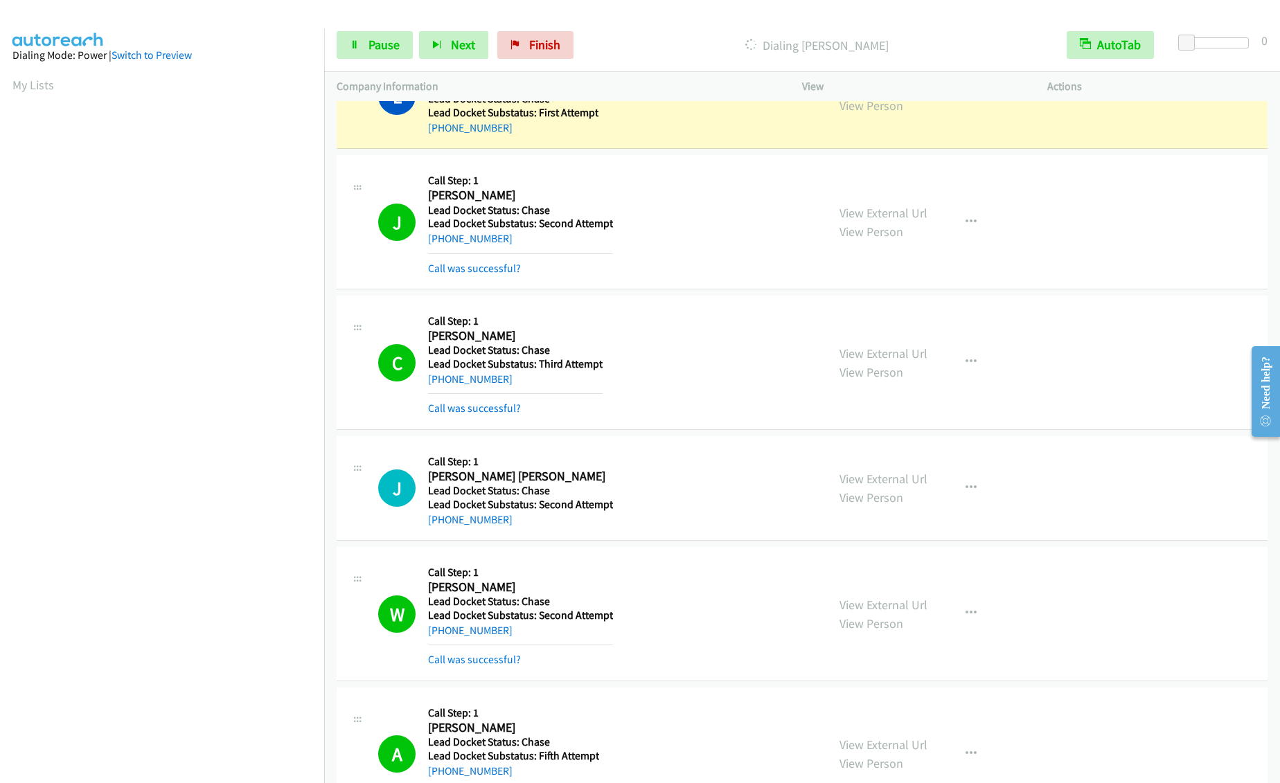
scroll to position [7802, 0]
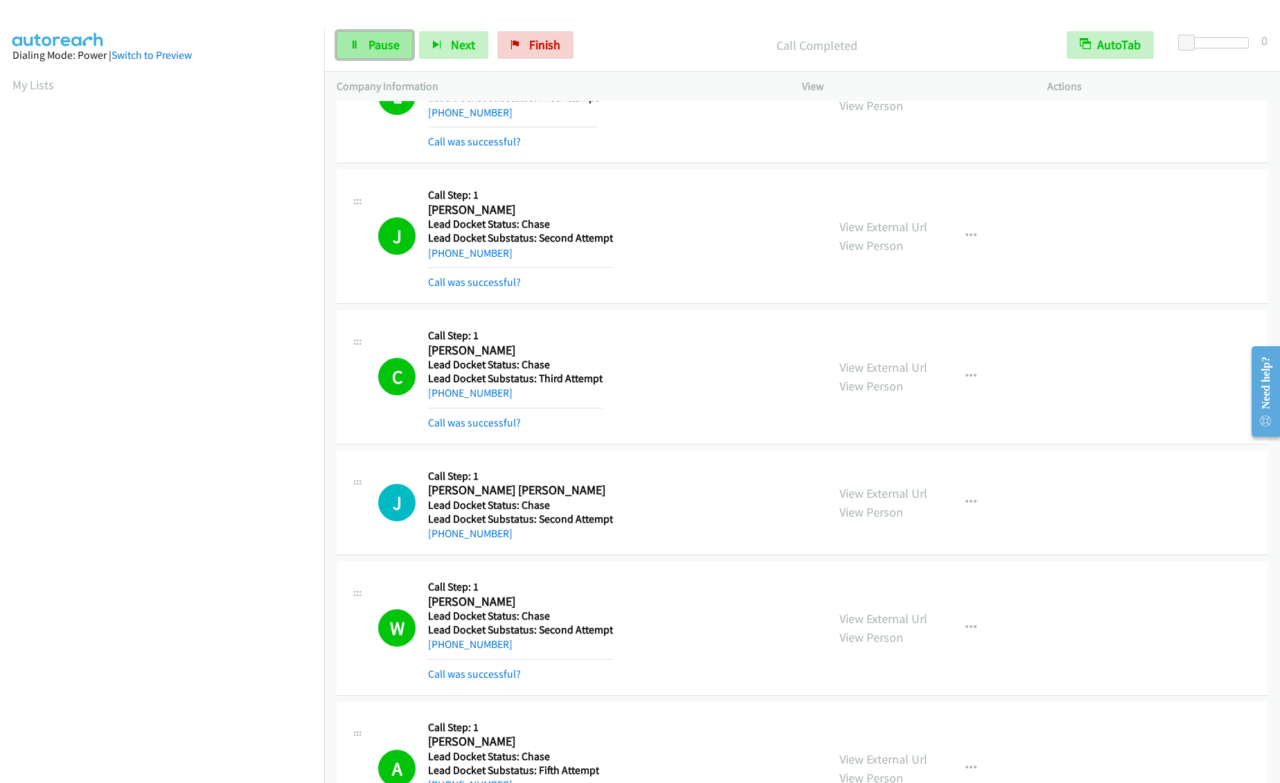
click at [384, 48] on span "Pause" at bounding box center [384, 45] width 31 height 16
click at [378, 46] on span "Start Calls" at bounding box center [396, 45] width 54 height 16
click at [367, 34] on link "Pause" at bounding box center [375, 45] width 76 height 28
click at [377, 35] on link "Start Calls" at bounding box center [386, 45] width 99 height 28
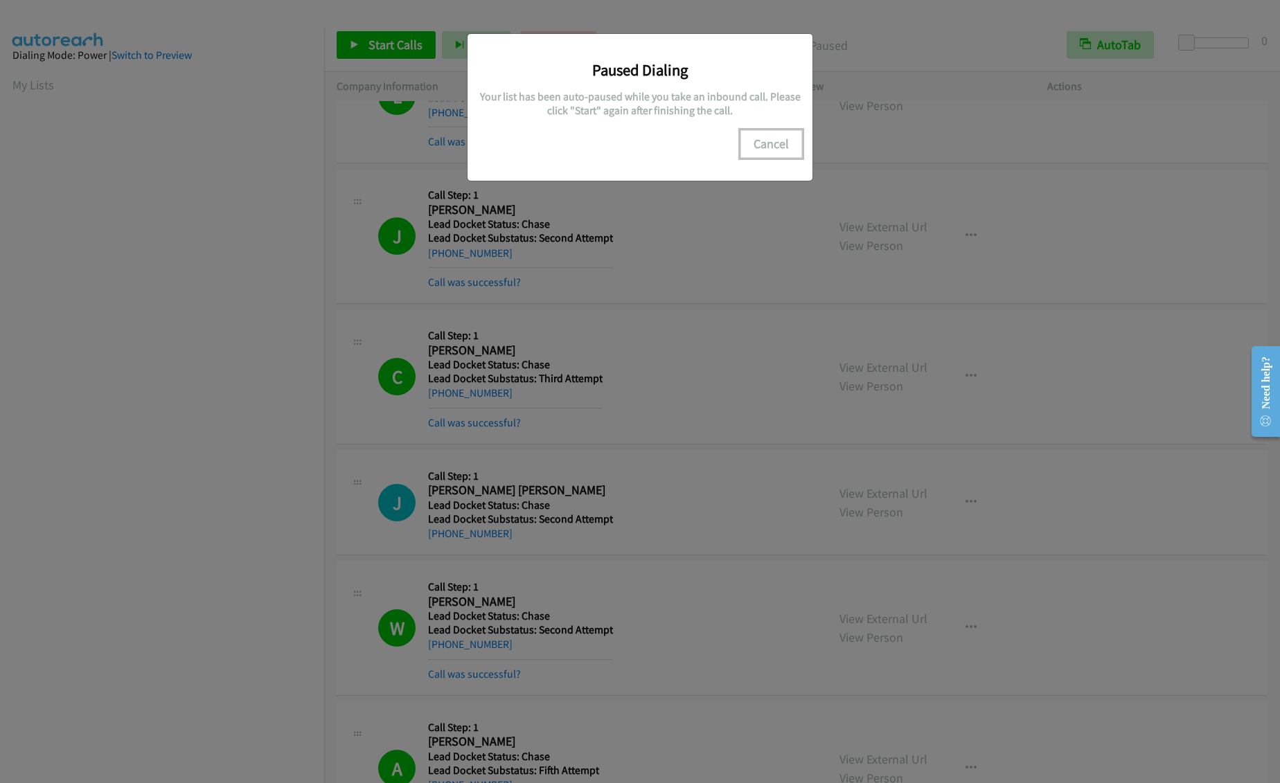
click at [762, 143] on button "Cancel" at bounding box center [771, 144] width 62 height 28
click at [781, 148] on button "Cancel" at bounding box center [771, 144] width 62 height 28
